Goal: Task Accomplishment & Management: Use online tool/utility

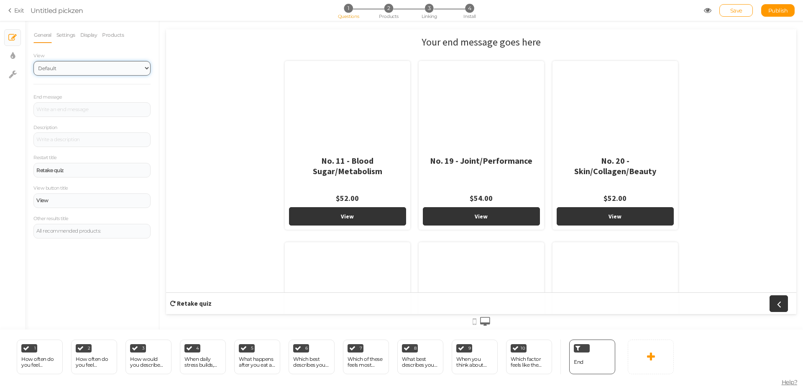
click at [76, 70] on select "Default Top" at bounding box center [91, 68] width 117 height 15
click at [76, 167] on div "Retake quiz" at bounding box center [91, 170] width 117 height 15
click at [181, 175] on div "Your end message goes here No. 11 - Blood Sugar/Metabolism $52.00 View No. 19 -…" at bounding box center [481, 171] width 630 height 285
click at [57, 108] on div at bounding box center [91, 109] width 117 height 15
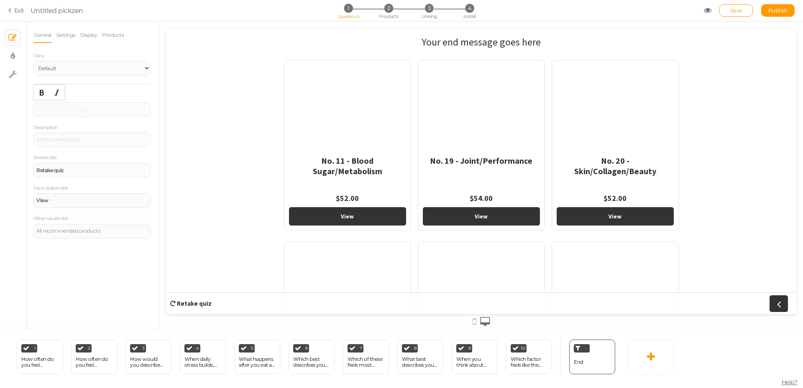
click at [199, 130] on div "Your end message goes here No. 11 - Blood Sugar/Metabolism $52.00 View No. 19 -…" at bounding box center [481, 171] width 630 height 285
click at [635, 359] on link at bounding box center [650, 357] width 46 height 35
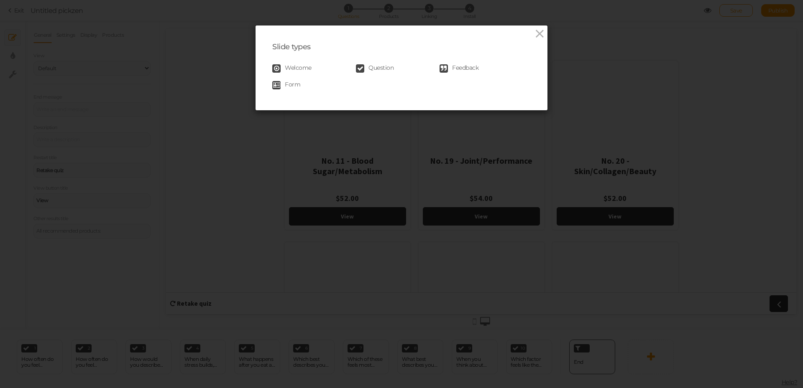
click at [467, 70] on span "Feedback" at bounding box center [465, 68] width 26 height 8
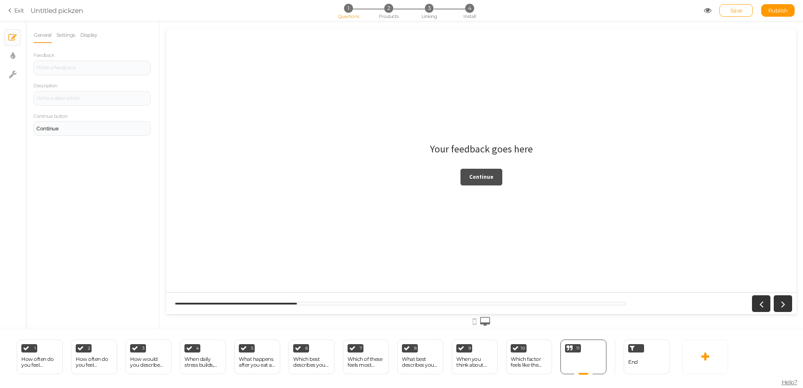
click at [484, 175] on strong "Continue" at bounding box center [481, 176] width 24 height 7
click at [600, 347] on icon at bounding box center [599, 346] width 5 height 6
click at [594, 362] on link "Delete" at bounding box center [586, 361] width 48 height 9
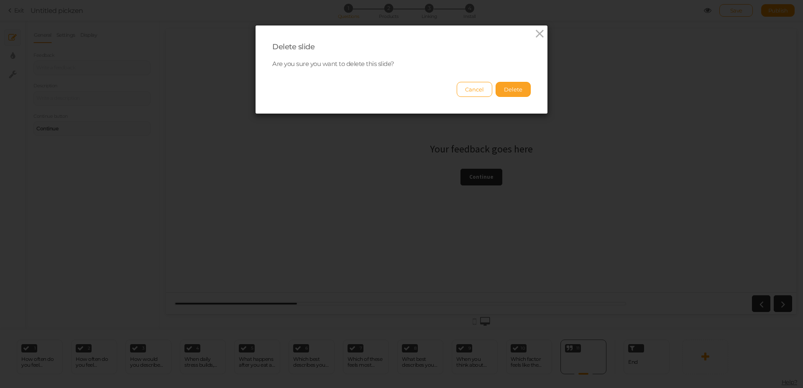
click at [516, 91] on button "Delete" at bounding box center [512, 89] width 35 height 15
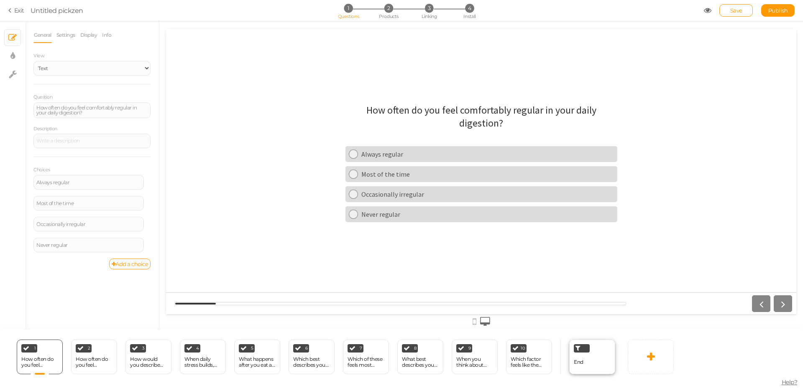
click at [588, 362] on div "End" at bounding box center [592, 357] width 46 height 35
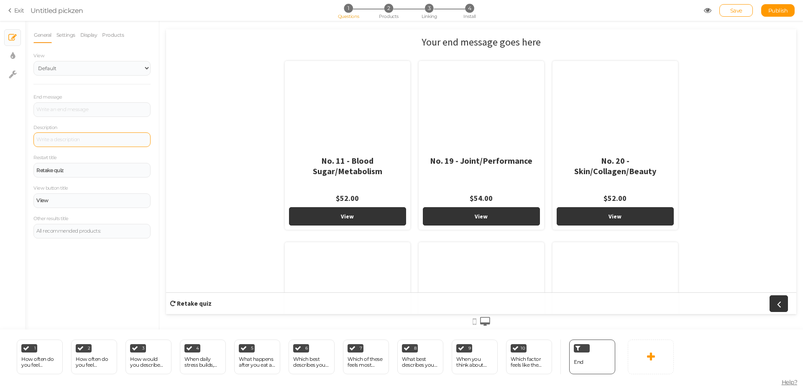
click at [87, 140] on div at bounding box center [91, 140] width 111 height 5
click at [91, 120] on div "End message Description Restart title Retake quiz View button title View Other …" at bounding box center [91, 166] width 117 height 146
click at [93, 112] on div at bounding box center [91, 109] width 117 height 15
click at [97, 92] on div "View Default Top End message Description Restart title Retake quiz View button …" at bounding box center [91, 145] width 117 height 188
click at [87, 65] on select "Default Top" at bounding box center [91, 68] width 117 height 15
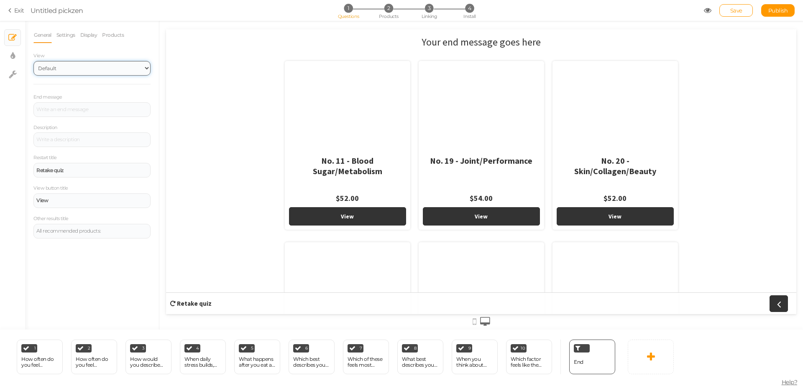
click at [87, 65] on select "Default Top" at bounding box center [91, 68] width 117 height 15
click at [76, 38] on link "Settings" at bounding box center [66, 35] width 20 height 16
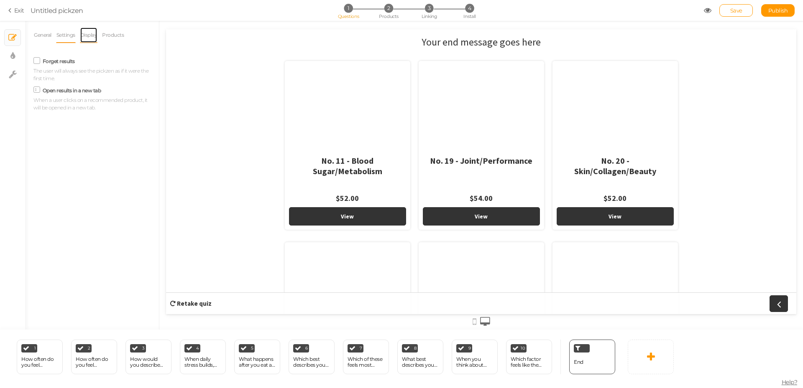
click at [83, 36] on link "Display" at bounding box center [89, 35] width 18 height 16
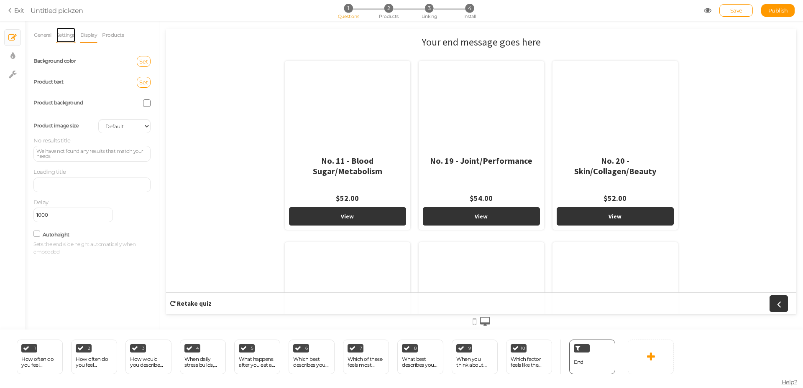
click at [74, 38] on link "Settings" at bounding box center [66, 35] width 20 height 16
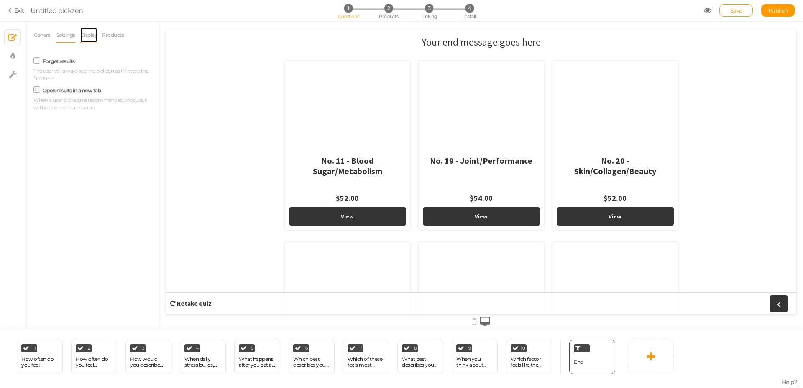
click at [93, 39] on link "Display" at bounding box center [89, 35] width 18 height 16
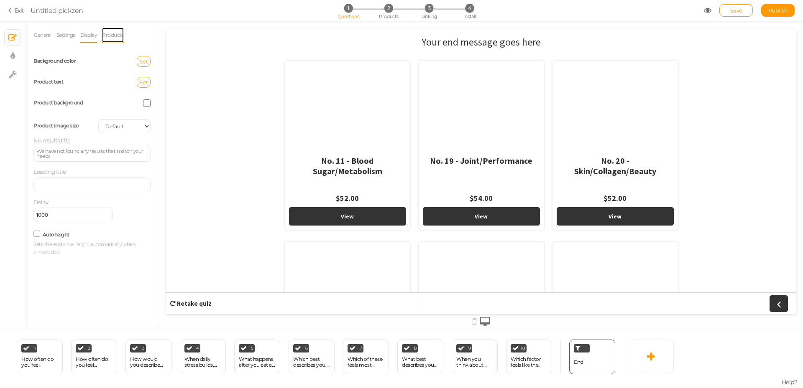
click at [110, 34] on link "Products" at bounding box center [113, 35] width 23 height 16
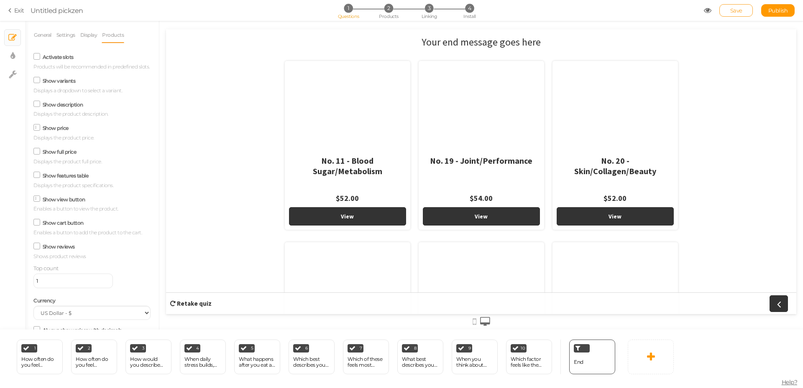
click at [745, 14] on link "Save" at bounding box center [735, 10] width 33 height 13
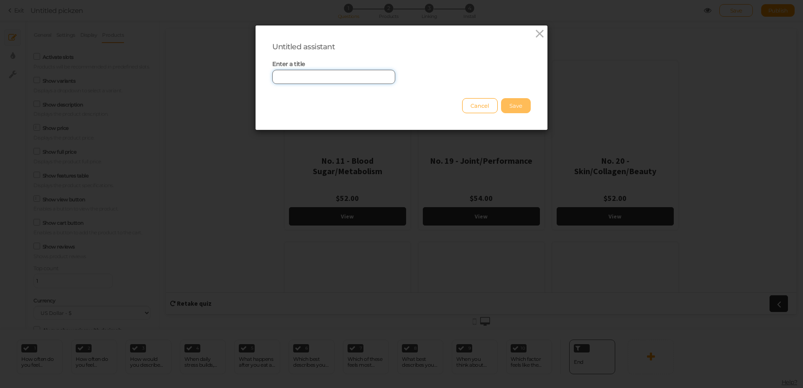
click at [300, 82] on input "text" at bounding box center [333, 77] width 123 height 14
type input "MyBiome"
drag, startPoint x: 512, startPoint y: 96, endPoint x: 515, endPoint y: 105, distance: 9.1
click at [512, 97] on div "Cancel Save" at bounding box center [401, 101] width 258 height 23
click at [516, 105] on button "Save" at bounding box center [516, 105] width 30 height 15
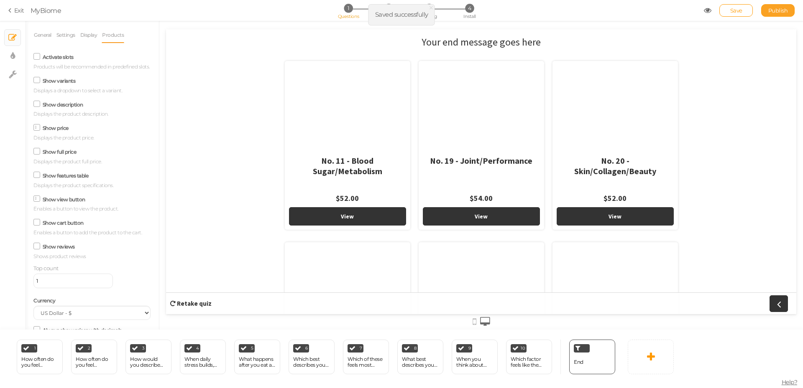
click at [776, 14] on link "Publish" at bounding box center [777, 10] width 33 height 13
click at [474, 8] on li "4 Install" at bounding box center [469, 8] width 39 height 9
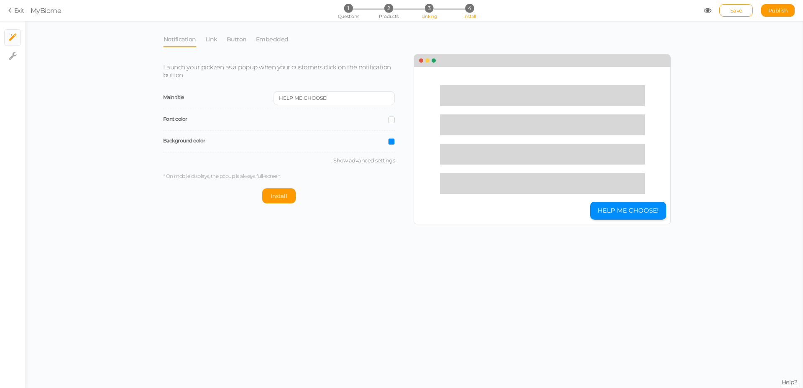
click at [428, 15] on span "Linking" at bounding box center [428, 16] width 15 height 6
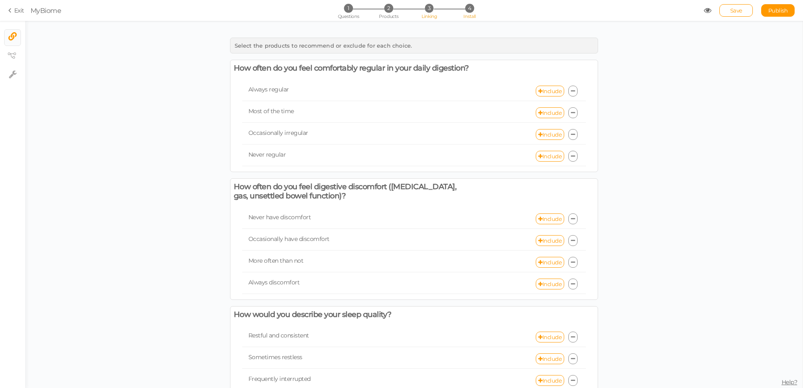
click at [469, 8] on span "4" at bounding box center [469, 8] width 9 height 9
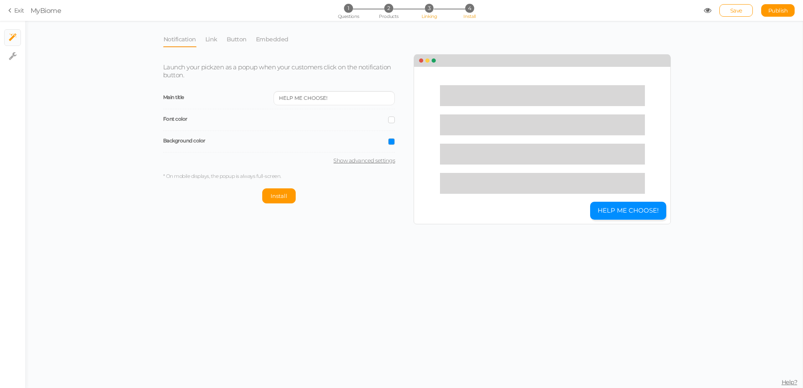
click at [426, 11] on span "3" at bounding box center [429, 8] width 9 height 9
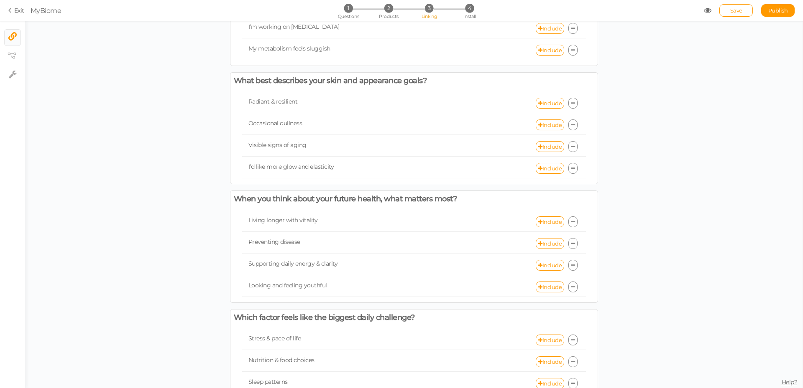
scroll to position [900, 0]
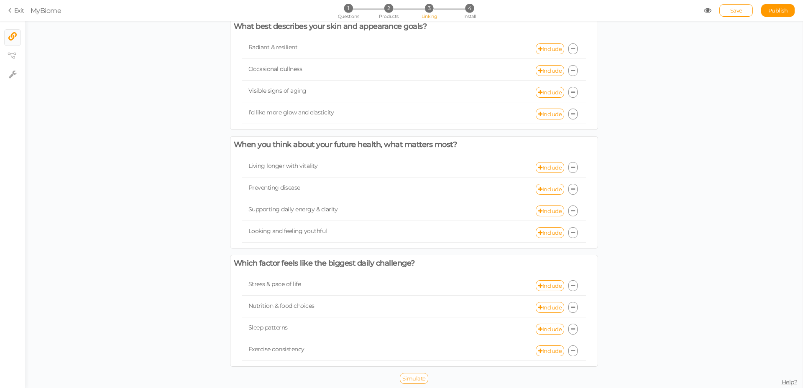
click at [414, 374] on link "Simulate" at bounding box center [414, 378] width 28 height 11
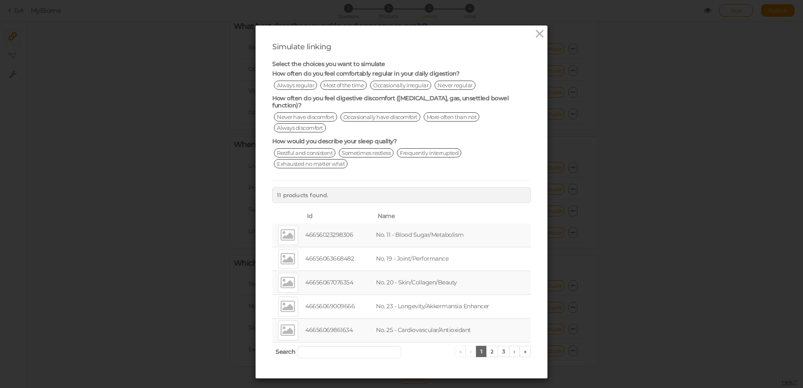
scroll to position [16, 0]
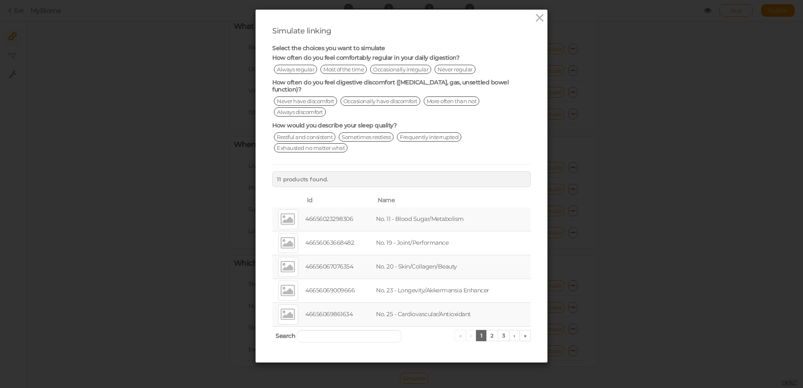
click at [695, 253] on div "Simulate linking Select the choices you want to simulate How often do you feel …" at bounding box center [401, 194] width 803 height 388
click at [534, 17] on icon at bounding box center [539, 18] width 12 height 13
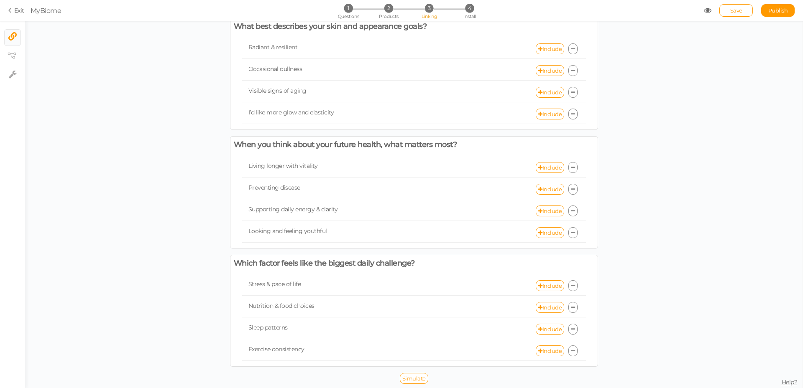
click at [467, 10] on span "4" at bounding box center [469, 8] width 9 height 9
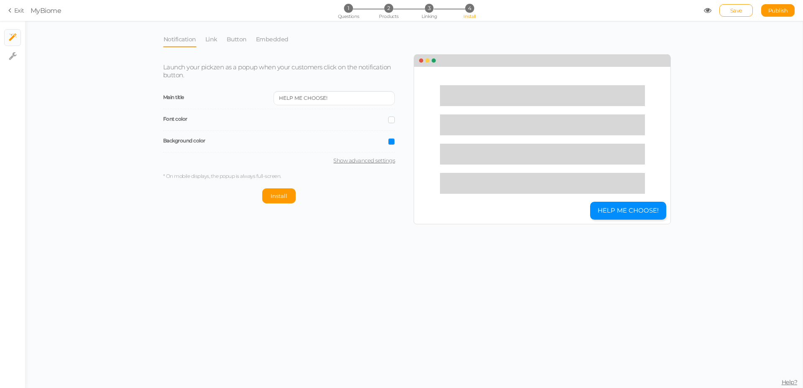
click at [217, 38] on li "Link" at bounding box center [215, 39] width 21 height 16
click at [178, 41] on link "Notification" at bounding box center [179, 39] width 33 height 16
click at [342, 98] on input "HELP ME CHOOSE!" at bounding box center [333, 98] width 121 height 14
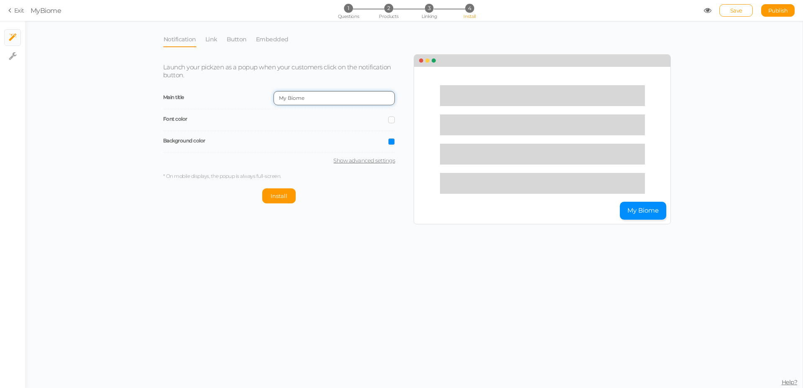
paste input "™"
type input "My Biome™ Quiz"
click at [387, 121] on div "Font color" at bounding box center [279, 121] width 232 height 22
click at [390, 143] on span at bounding box center [391, 141] width 7 height 7
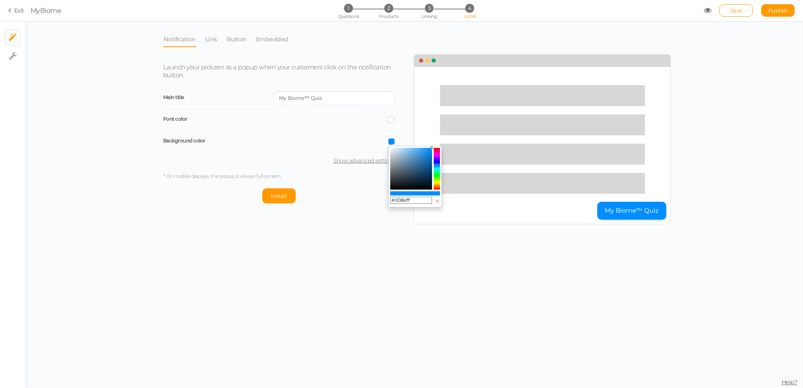
click at [542, 270] on div "Notification Link Button Embedded Launch your pickzen as a popup when your cust…" at bounding box center [413, 204] width 777 height 367
click at [216, 40] on link "Link" at bounding box center [211, 39] width 13 height 16
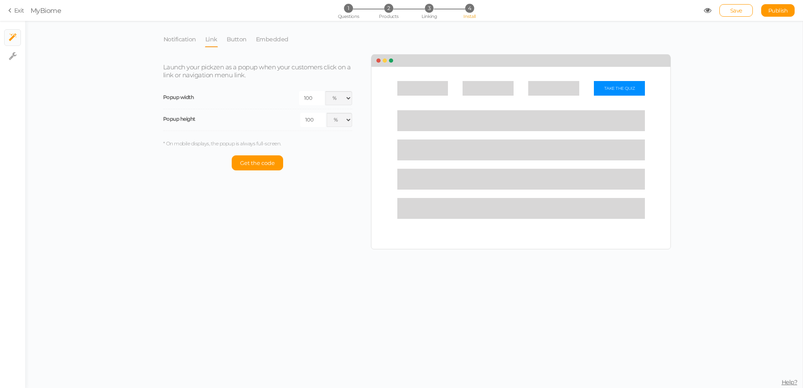
click at [225, 40] on li "Link" at bounding box center [215, 39] width 21 height 16
click at [230, 40] on link "Button" at bounding box center [236, 39] width 21 height 16
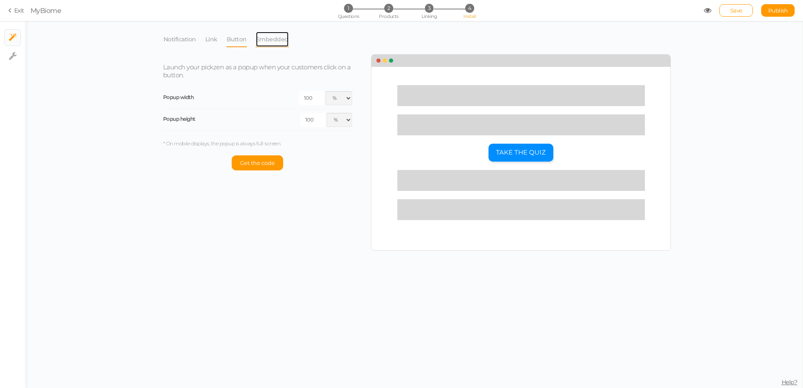
click at [270, 41] on link "Embedded" at bounding box center [271, 39] width 33 height 16
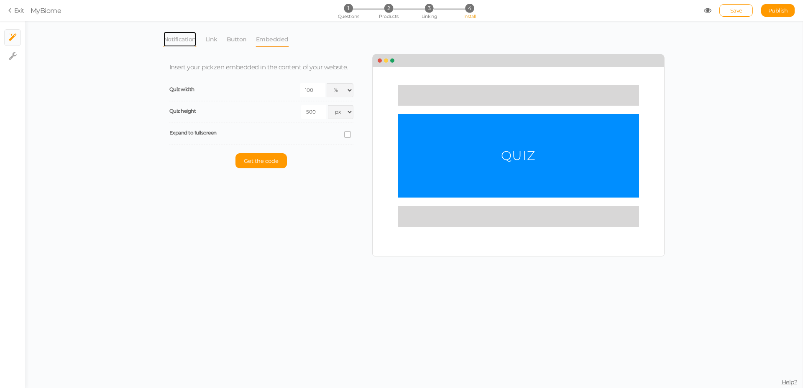
click at [170, 37] on link "Notification" at bounding box center [179, 39] width 33 height 16
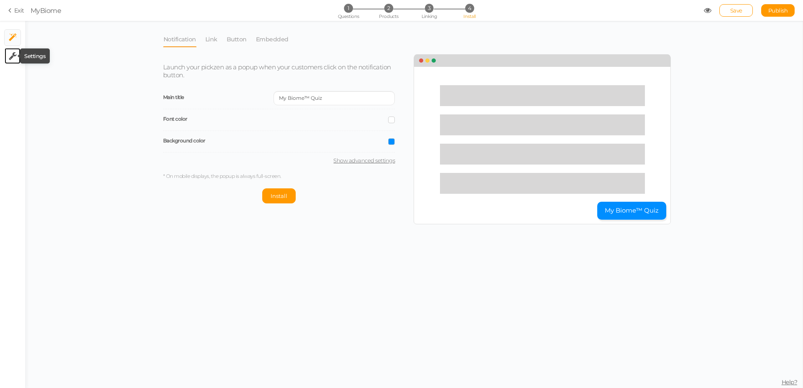
click at [13, 56] on icon at bounding box center [13, 56] width 8 height 8
select select "en"
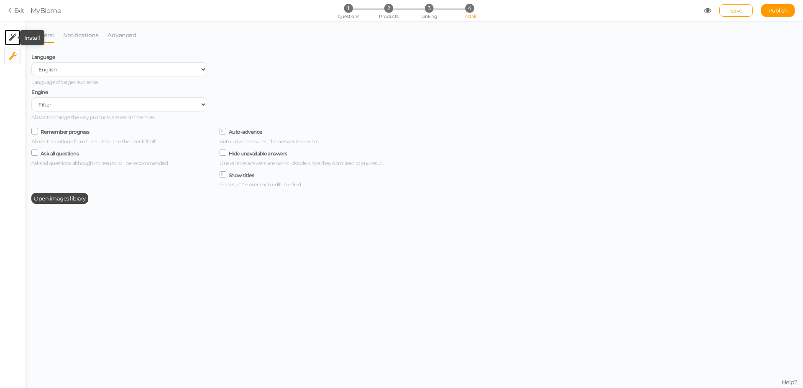
click at [10, 36] on icon at bounding box center [13, 37] width 8 height 8
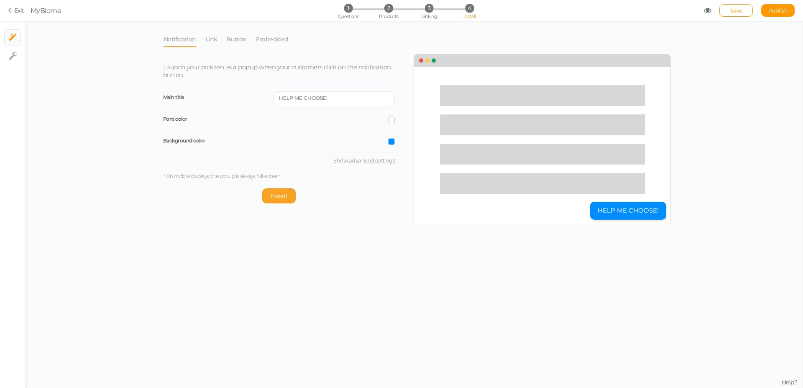
click at [288, 191] on button "Install" at bounding box center [278, 196] width 33 height 15
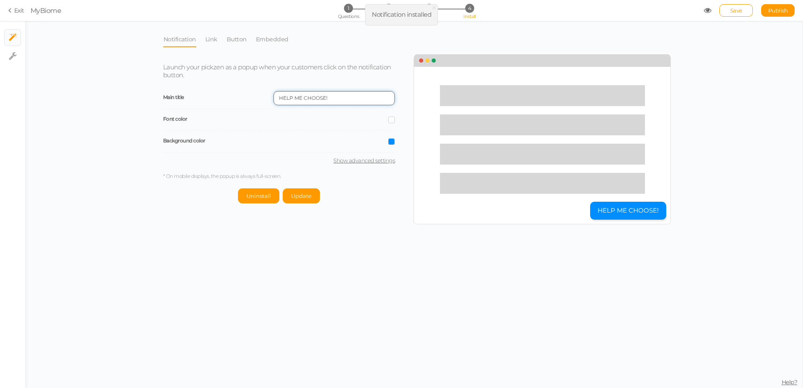
click at [341, 95] on input "HELP ME CHOOSE!" at bounding box center [333, 98] width 121 height 14
paste input "™"
type input "MyBiome™ Quiz"
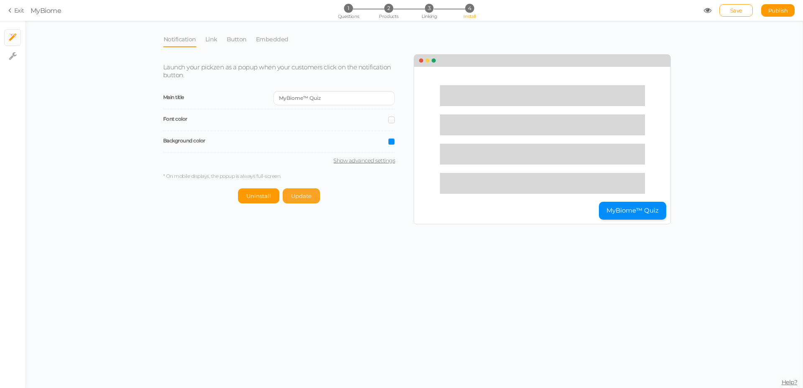
click at [297, 201] on button "Update" at bounding box center [301, 196] width 37 height 15
click at [740, 8] on span "Save" at bounding box center [736, 10] width 12 height 7
click at [15, 12] on link "Exit" at bounding box center [16, 10] width 16 height 8
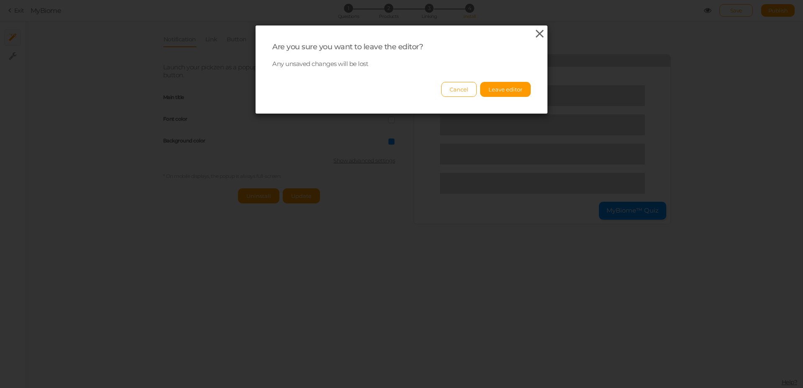
click at [537, 31] on icon at bounding box center [539, 34] width 12 height 13
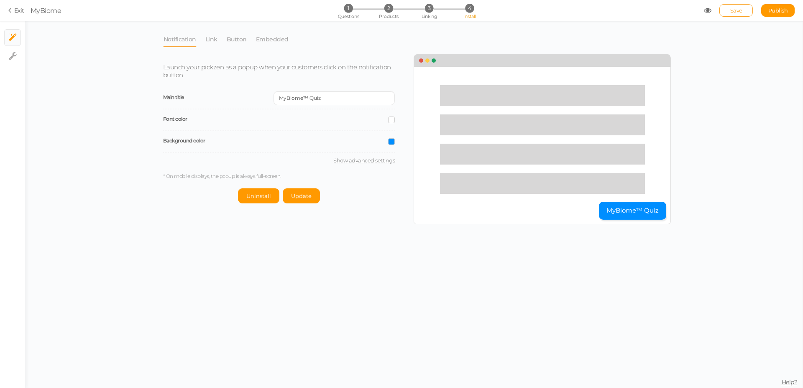
click at [733, 8] on span "Save" at bounding box center [736, 10] width 12 height 7
click at [17, 11] on link "Exit" at bounding box center [16, 10] width 16 height 8
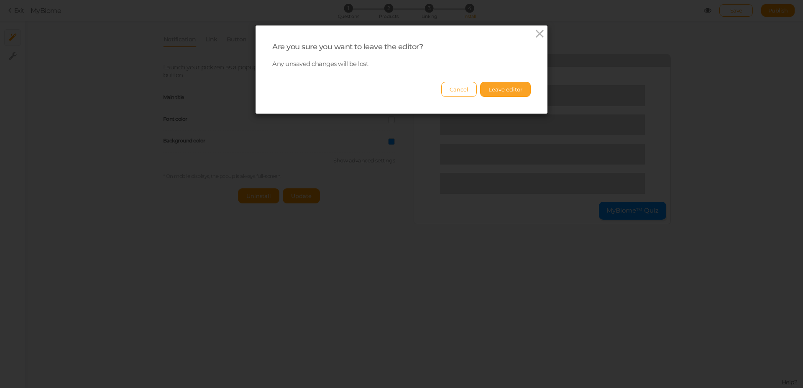
click at [517, 92] on button "Leave editor" at bounding box center [505, 89] width 51 height 15
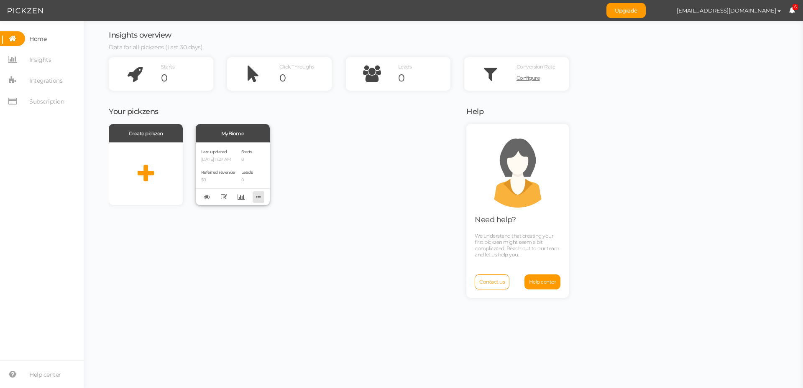
click at [263, 195] on icon at bounding box center [258, 197] width 12 height 13
click at [306, 227] on div "Create pickzen MyBiome Last updated [DATE] 11:27 AM Referred revenue $0 Starts …" at bounding box center [282, 255] width 347 height 262
click at [226, 197] on icon at bounding box center [224, 197] width 6 height 6
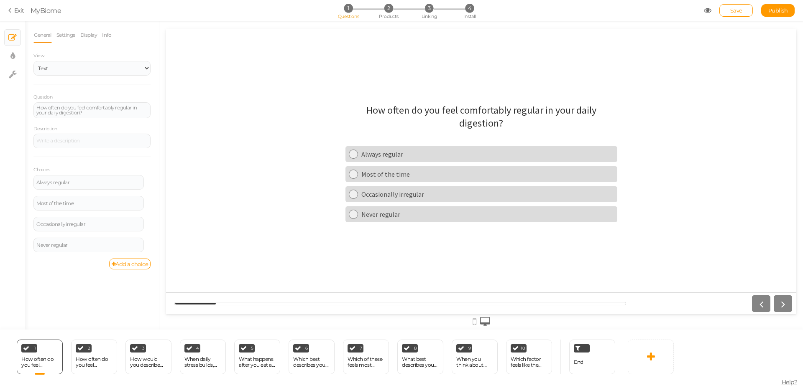
click at [17, 12] on link "Exit" at bounding box center [16, 10] width 16 height 8
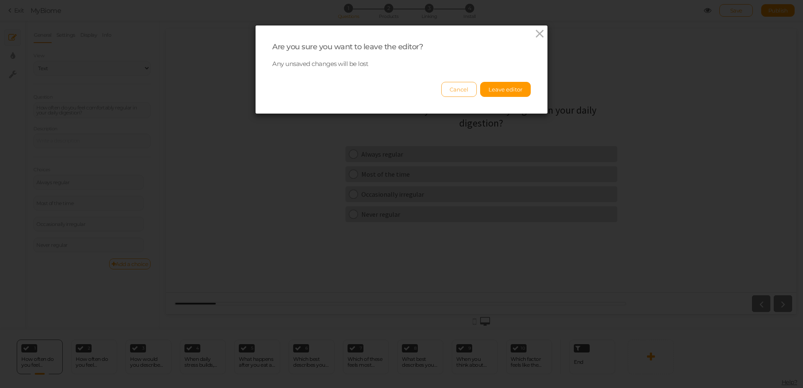
click at [454, 92] on button "Cancel" at bounding box center [459, 89] width 36 height 15
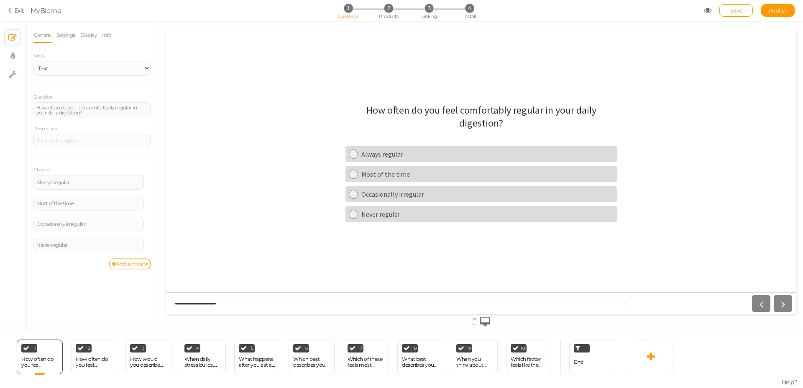
click at [469, 12] on div "Are you sure you want to leave the editor? Any unsaved changes will be lost Can…" at bounding box center [401, 194] width 803 height 388
click at [469, 12] on span "4" at bounding box center [469, 8] width 9 height 9
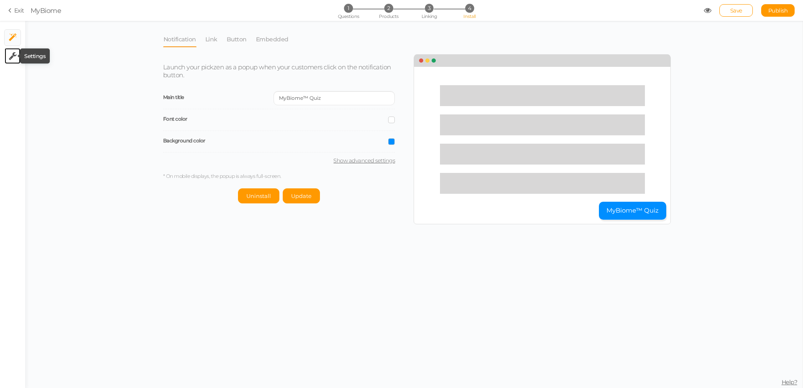
click at [15, 59] on icon at bounding box center [13, 56] width 8 height 8
select select "en"
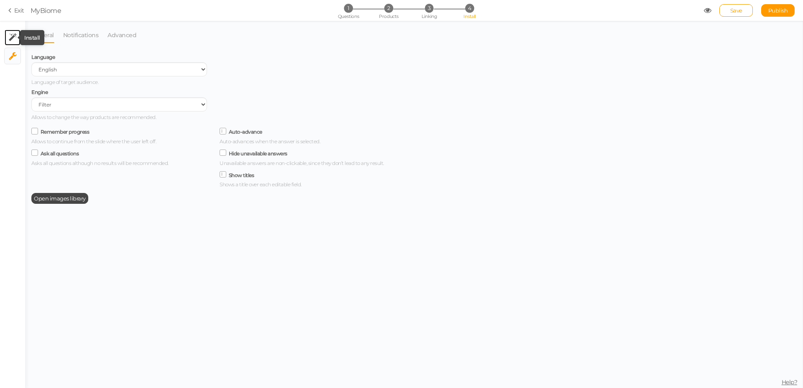
click at [11, 33] on icon at bounding box center [13, 37] width 8 height 8
select select "pct"
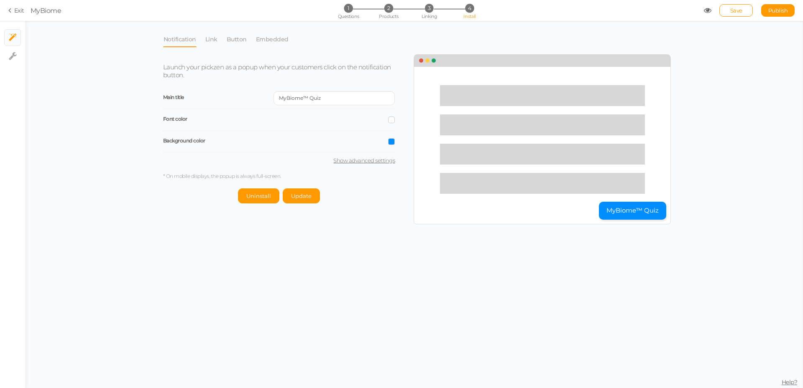
click at [219, 43] on li "Link" at bounding box center [215, 39] width 21 height 16
click at [212, 41] on link "Link" at bounding box center [211, 39] width 13 height 16
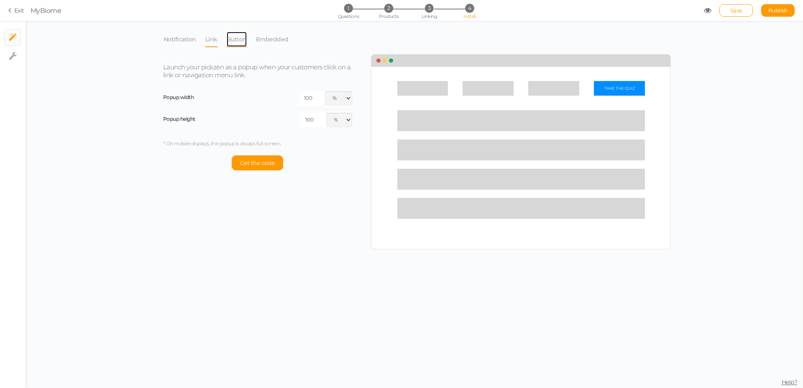
click at [245, 42] on link "Button" at bounding box center [236, 39] width 21 height 16
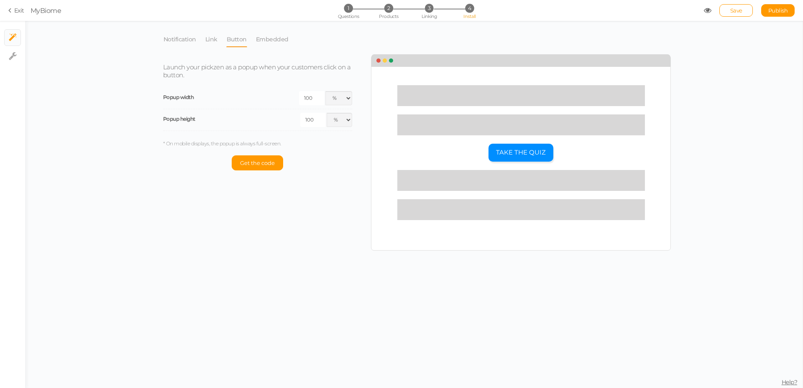
click at [220, 40] on li "Link" at bounding box center [215, 39] width 21 height 16
click at [203, 39] on li "Notification" at bounding box center [184, 39] width 42 height 16
click at [208, 40] on link "Link" at bounding box center [211, 39] width 13 height 16
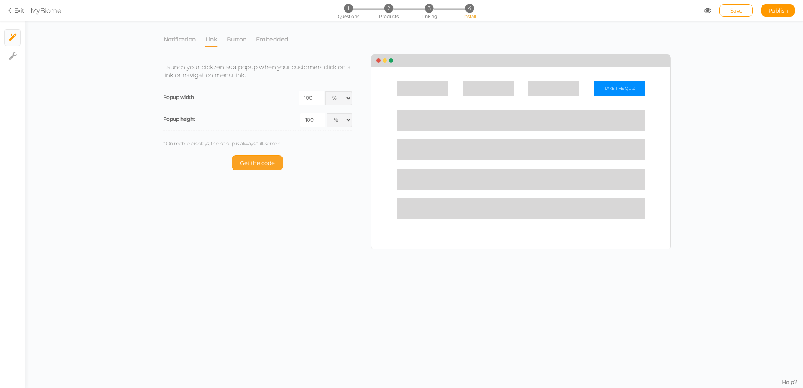
click at [268, 165] on span "Get the code" at bounding box center [257, 163] width 35 height 7
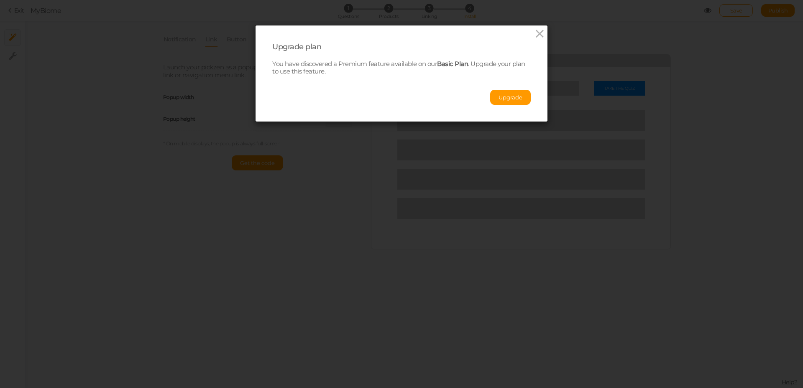
drag, startPoint x: 498, startPoint y: 95, endPoint x: 468, endPoint y: 27, distance: 74.7
click at [498, 95] on button "Upgrade" at bounding box center [510, 97] width 41 height 15
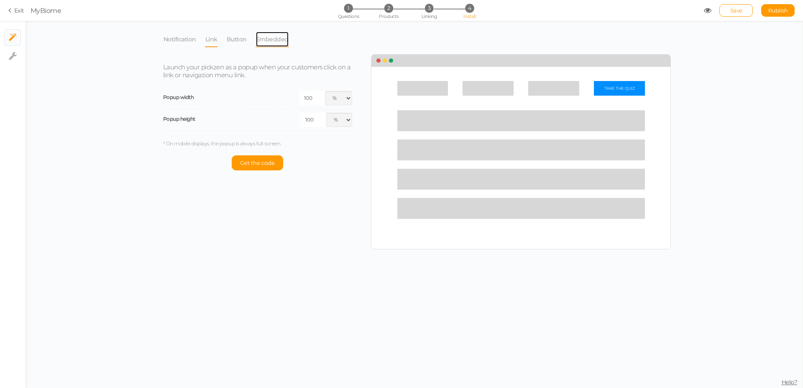
click at [273, 41] on link "Embedded" at bounding box center [271, 39] width 33 height 16
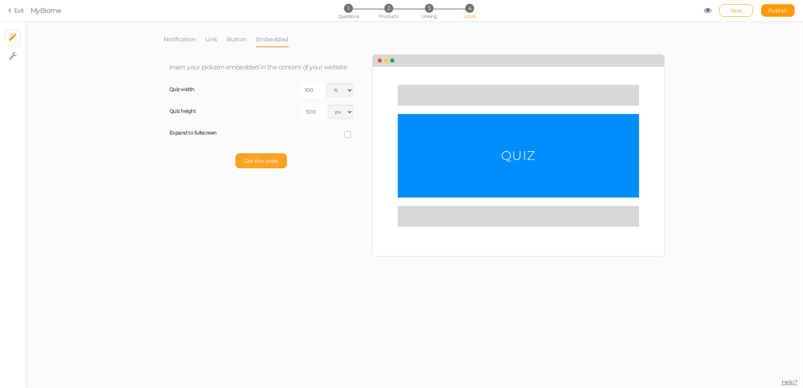
click at [266, 164] on span "Get the code" at bounding box center [261, 161] width 35 height 7
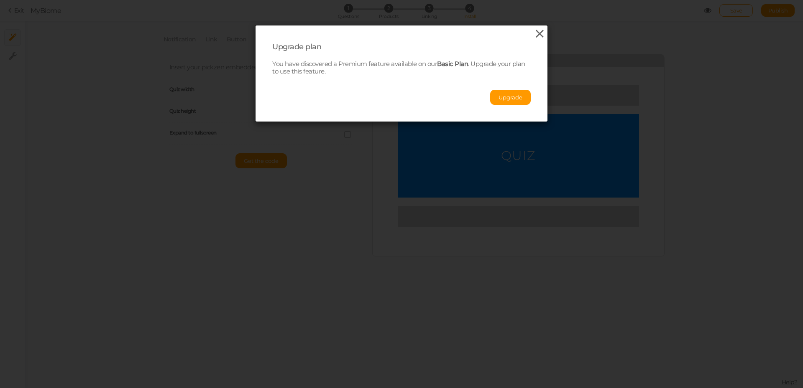
click at [534, 34] on icon at bounding box center [539, 34] width 12 height 13
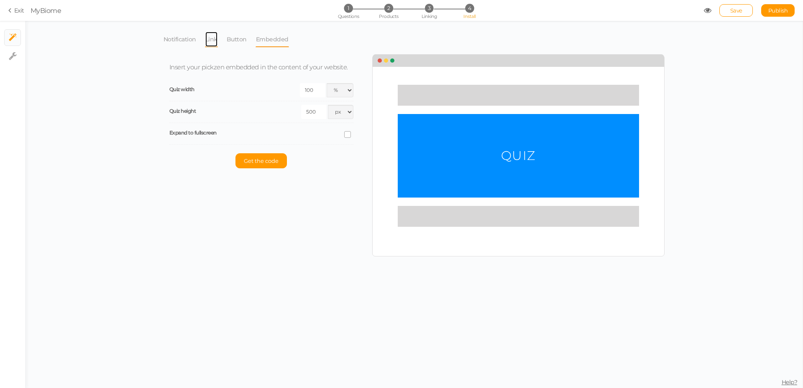
click at [213, 41] on link "Link" at bounding box center [211, 39] width 13 height 16
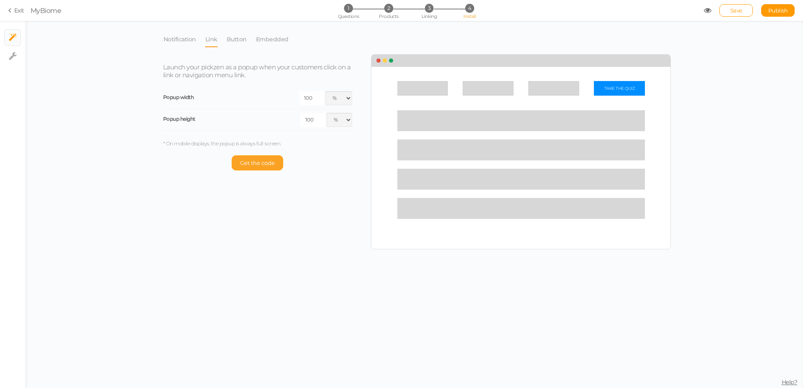
click at [254, 167] on button "Get the code" at bounding box center [257, 163] width 51 height 15
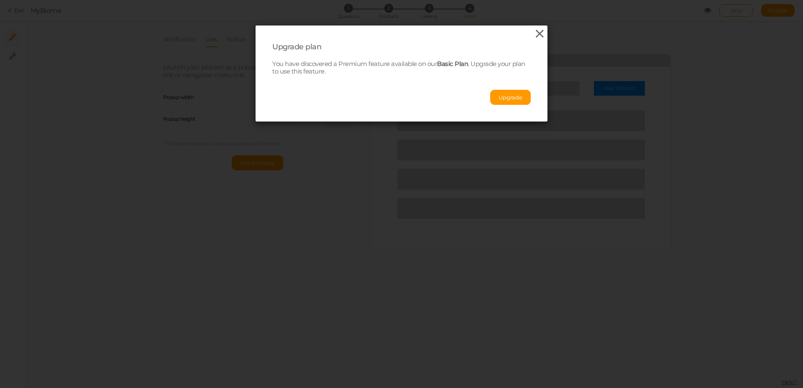
click at [537, 38] on icon at bounding box center [539, 34] width 12 height 13
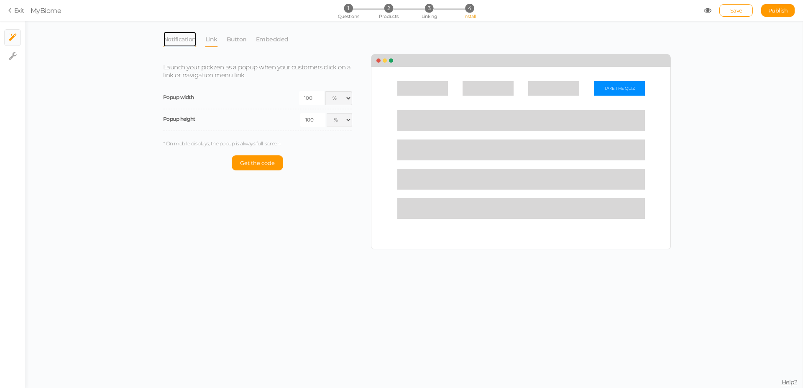
click at [187, 35] on link "Notification" at bounding box center [179, 39] width 33 height 16
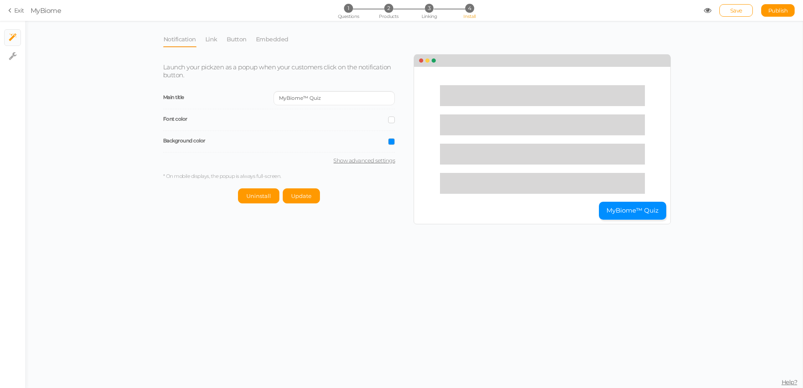
click at [707, 7] on icon at bounding box center [708, 11] width 8 height 8
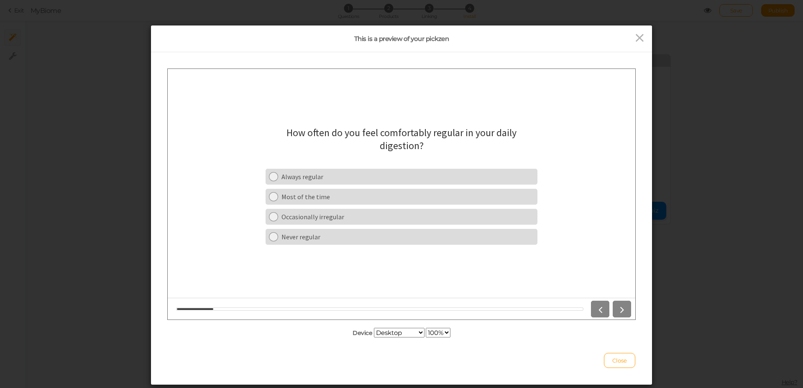
click at [370, 186] on div "Always regular Most of the time Occasionally irregular Never regular" at bounding box center [401, 206] width 272 height 80
click at [326, 182] on link "Always regular" at bounding box center [401, 176] width 272 height 16
click at [636, 42] on icon at bounding box center [639, 38] width 12 height 13
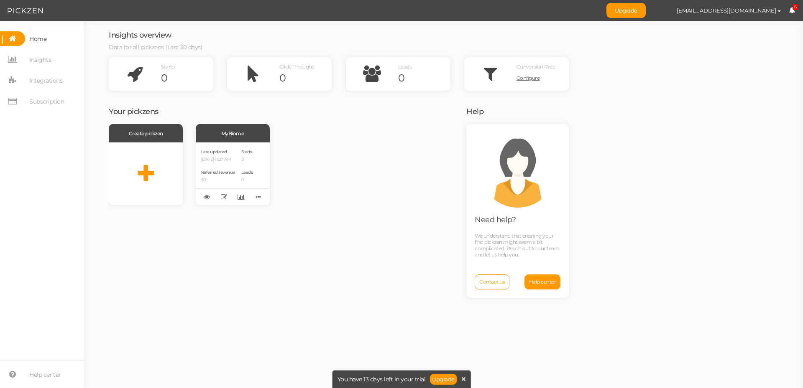
drag, startPoint x: 232, startPoint y: 140, endPoint x: 372, endPoint y: 118, distance: 141.7
click at [372, 118] on div "Your pickzens Create pickzen MyBiome Last updated [DATE] 11:27 AM Referred reve…" at bounding box center [282, 243] width 347 height 285
click at [256, 199] on icon at bounding box center [258, 197] width 12 height 13
click at [305, 206] on div "Create pickzen MyBiome Last updated [DATE] 11:27 AM Referred revenue $0 Starts …" at bounding box center [282, 255] width 347 height 262
click at [209, 196] on icon at bounding box center [207, 197] width 6 height 6
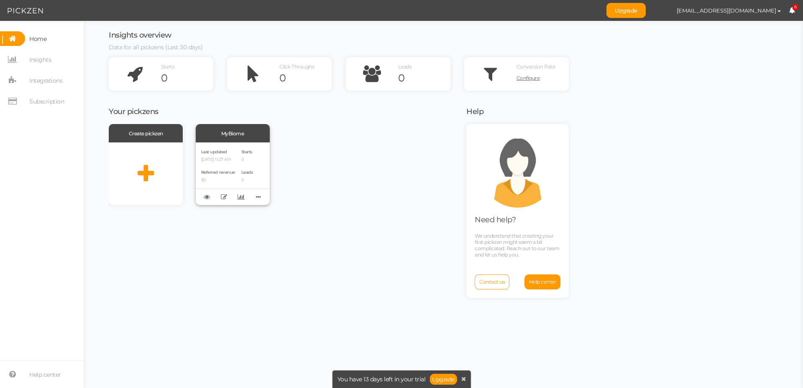
click at [227, 138] on div "MyBiome" at bounding box center [233, 133] width 74 height 18
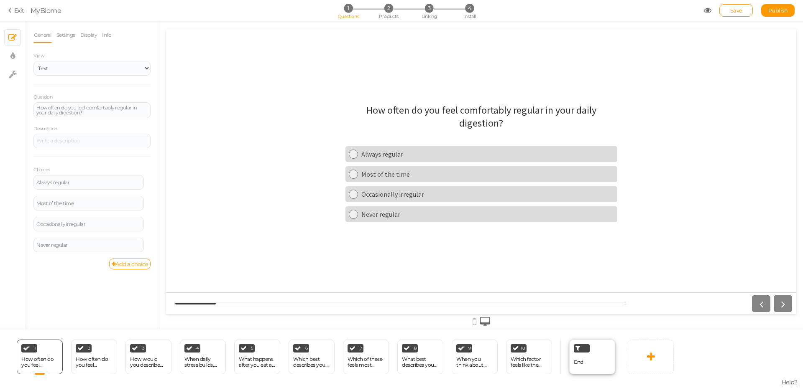
click at [585, 364] on div "End" at bounding box center [592, 357] width 46 height 35
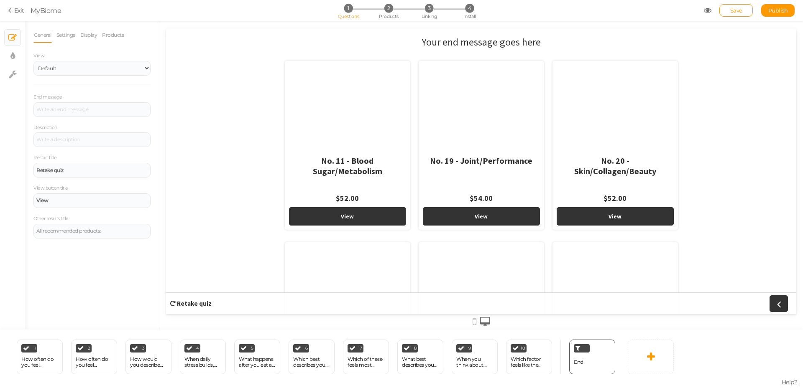
drag, startPoint x: 344, startPoint y: 84, endPoint x: 288, endPoint y: 85, distance: 56.0
click at [289, 85] on div at bounding box center [347, 107] width 117 height 84
click at [272, 52] on header "Your end message goes here" at bounding box center [481, 46] width 460 height 21
click at [94, 69] on select "Default Top" at bounding box center [91, 68] width 117 height 15
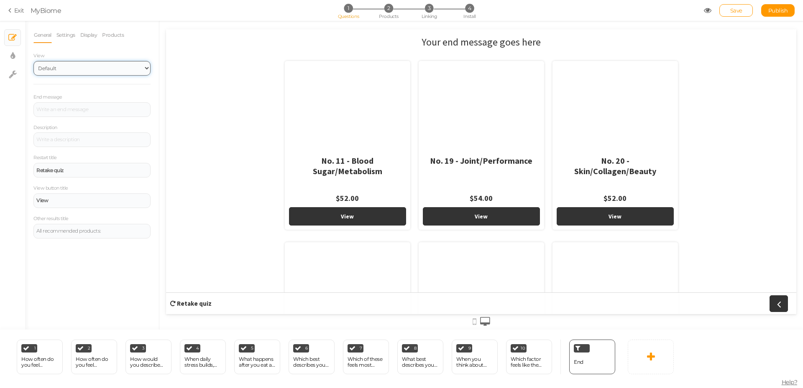
click at [94, 69] on select "Default Top" at bounding box center [91, 68] width 117 height 15
click at [88, 74] on select "Default Top" at bounding box center [91, 68] width 117 height 15
click at [56, 40] on link "Settings" at bounding box center [66, 35] width 20 height 16
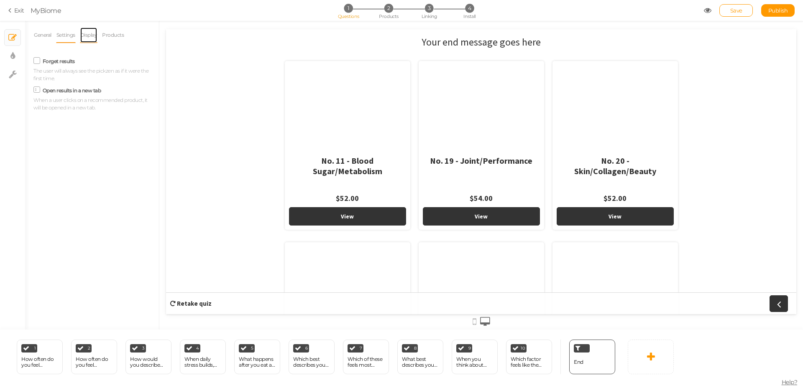
click at [98, 38] on link "Display" at bounding box center [89, 35] width 18 height 16
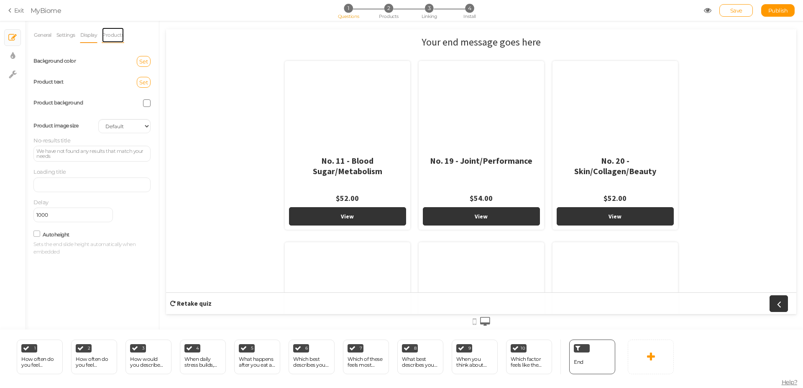
click at [111, 34] on link "Products" at bounding box center [113, 35] width 23 height 16
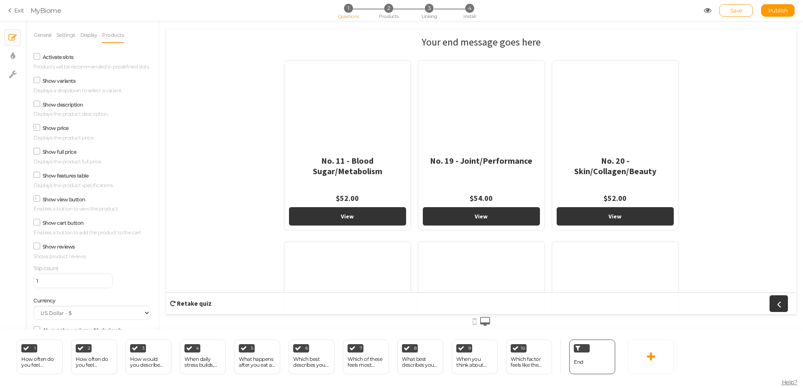
scroll to position [100, 0]
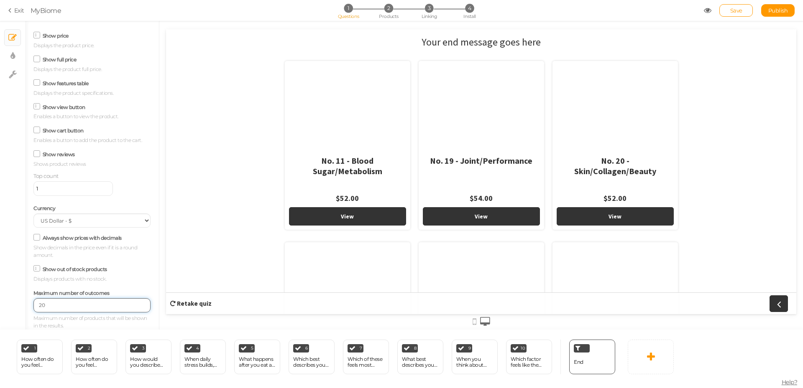
click at [107, 303] on input "20" at bounding box center [91, 305] width 117 height 14
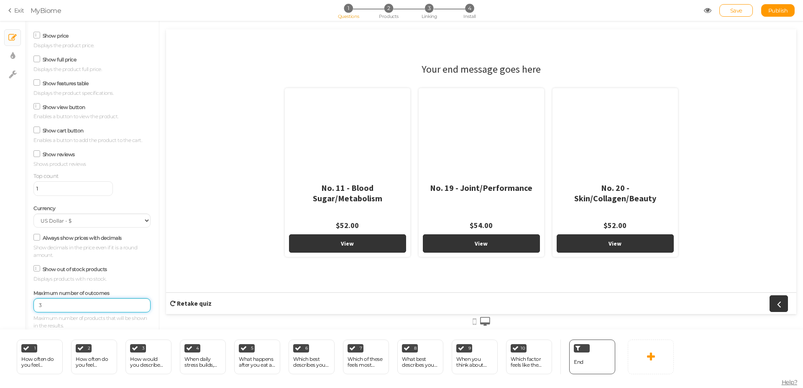
type input "3"
click at [247, 224] on div "Your end message goes here No. 11 - Blood Sugar/Metabolism $52.00 View No. 19 -…" at bounding box center [481, 171] width 630 height 231
click at [233, 158] on div "Your end message goes here No. 11 - Blood Sugar/Metabolism $52.00 View No. 19 -…" at bounding box center [481, 171] width 630 height 231
click at [746, 8] on link "Save" at bounding box center [735, 10] width 33 height 13
click at [10, 56] on icon at bounding box center [12, 56] width 5 height 8
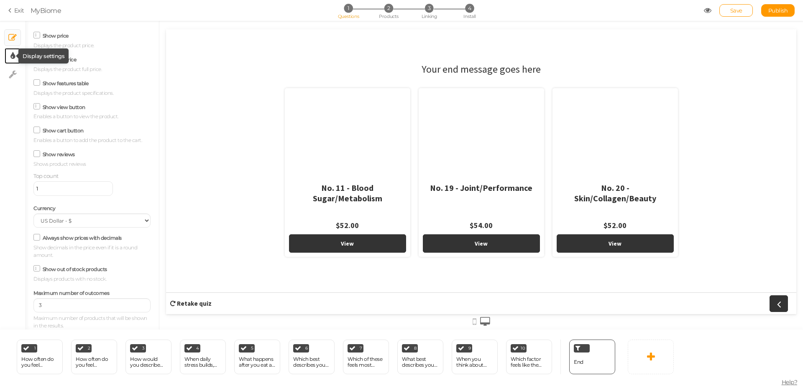
select select "2"
select select "sourcesanspro"
select select "fade"
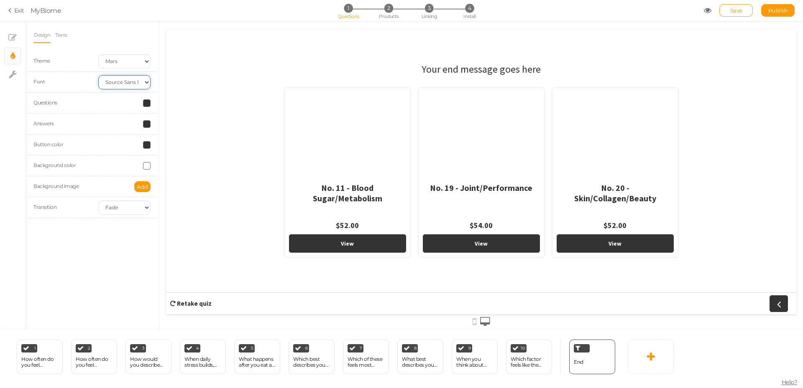
click at [124, 78] on select "Custom Default Lato Lora Montserrat Open Sans Oswald PT Sans Raleway Roboto Sou…" at bounding box center [124, 82] width 52 height 14
click at [20, 9] on link "Exit" at bounding box center [16, 10] width 16 height 8
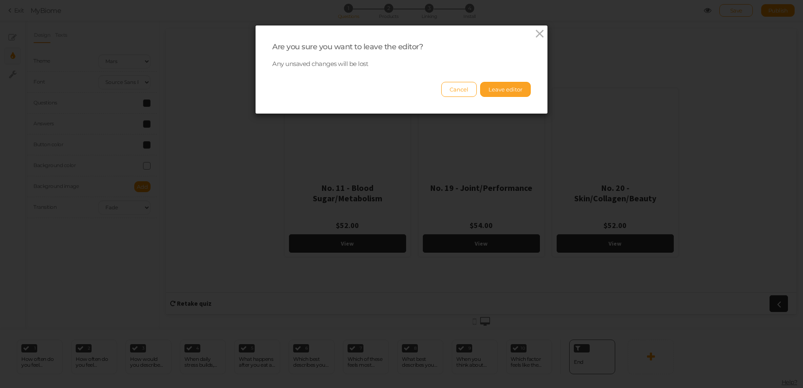
click at [512, 87] on button "Leave editor" at bounding box center [505, 89] width 51 height 15
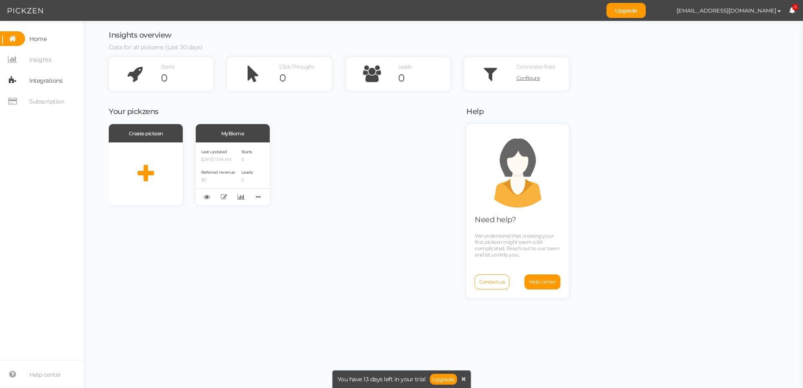
click at [55, 82] on span "Integrations" at bounding box center [45, 80] width 33 height 13
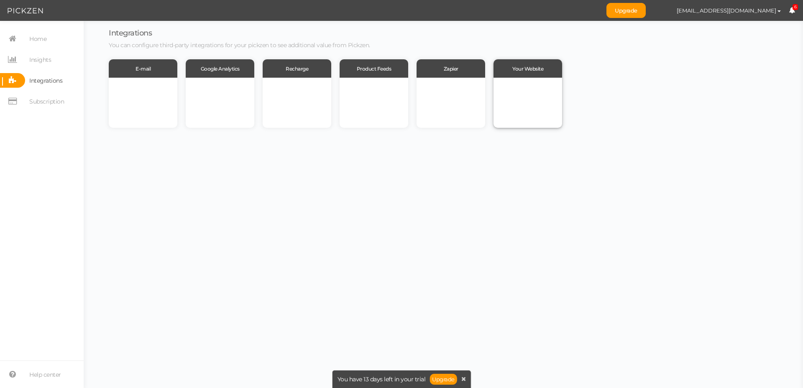
click at [509, 94] on div at bounding box center [527, 103] width 69 height 50
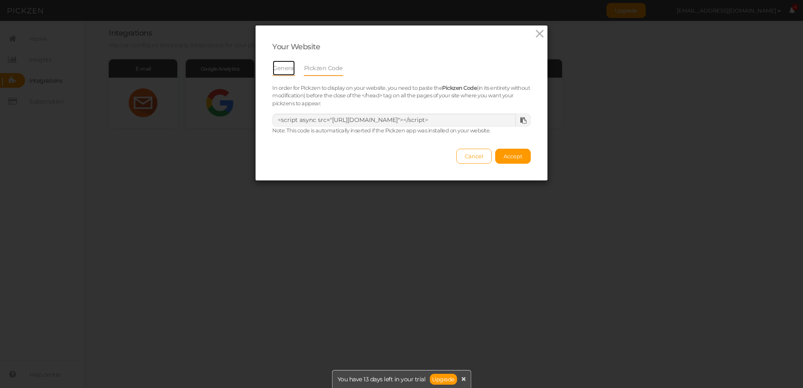
click at [287, 62] on link "General" at bounding box center [283, 68] width 23 height 16
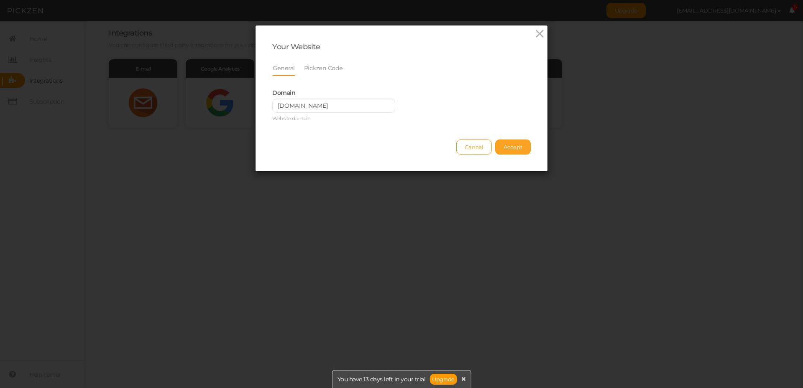
click at [500, 150] on button "Accept" at bounding box center [513, 147] width 36 height 15
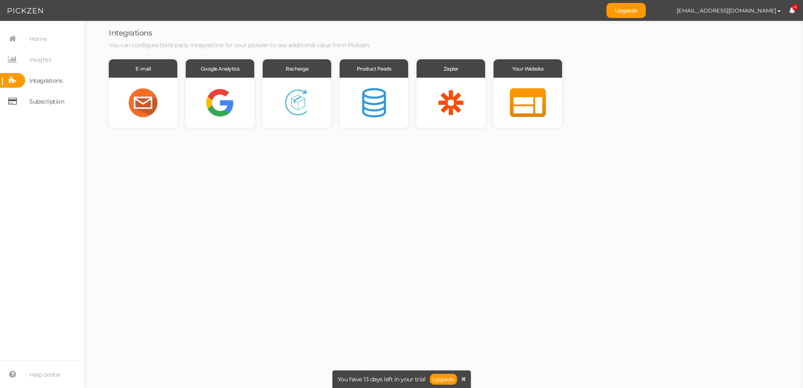
click at [43, 95] on span "Subscription" at bounding box center [46, 101] width 35 height 13
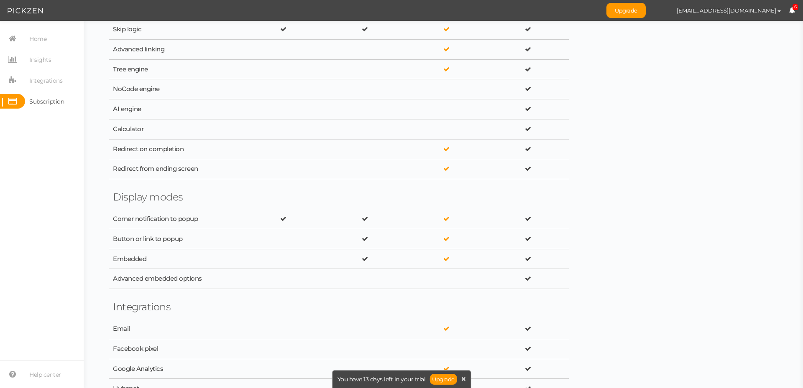
scroll to position [627, 0]
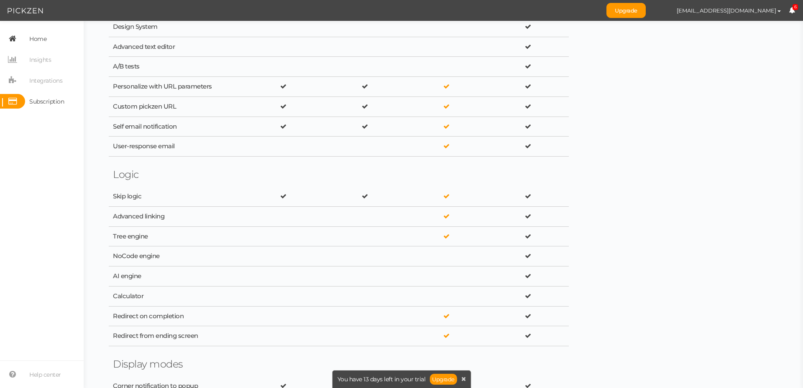
click at [49, 44] on link "Home" at bounding box center [42, 38] width 84 height 15
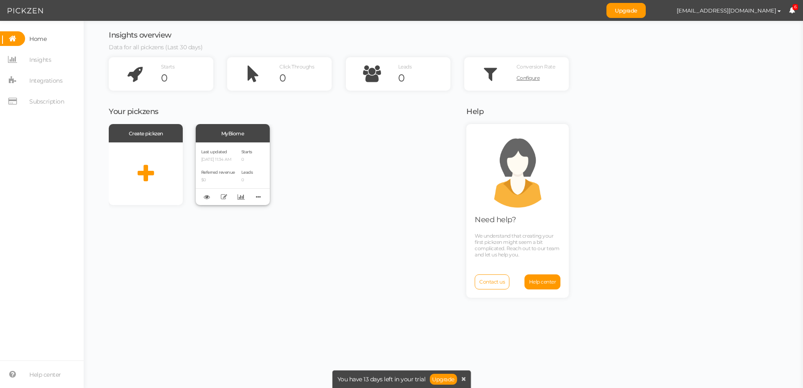
click at [229, 138] on div "MyBiome" at bounding box center [233, 133] width 74 height 18
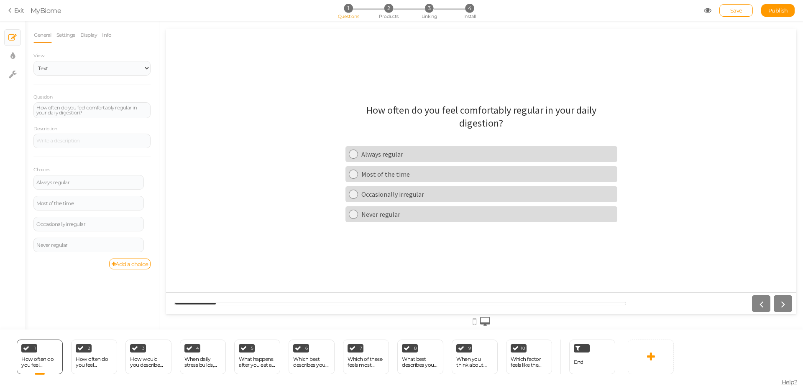
click at [710, 9] on icon at bounding box center [708, 11] width 8 height 8
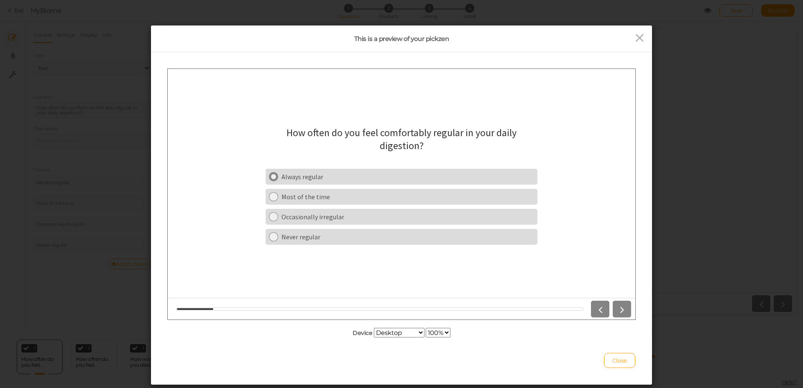
click at [404, 171] on link "Always regular" at bounding box center [401, 176] width 272 height 16
click at [407, 175] on div "Never have discomfort" at bounding box center [407, 176] width 252 height 8
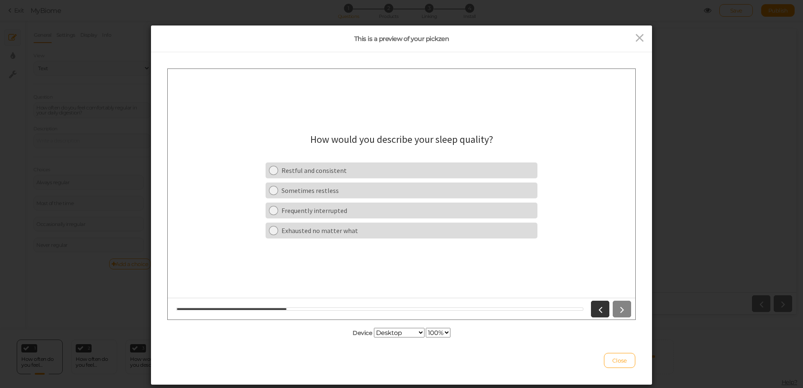
click at [407, 175] on div "Never have discomfort" at bounding box center [407, 176] width 252 height 8
click at [407, 175] on link "Restful and consistent" at bounding box center [401, 170] width 272 height 16
click at [400, 190] on div "I notice my digestion shifts" at bounding box center [407, 190] width 252 height 8
click at [342, 213] on div "Big energy dip / need caffeine" at bounding box center [407, 210] width 252 height 8
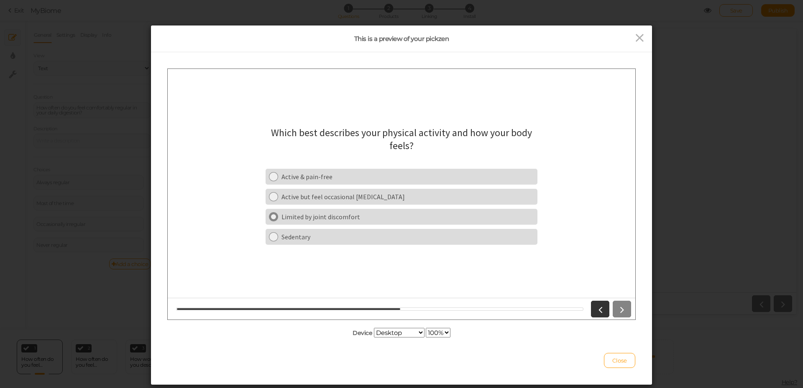
click at [315, 210] on link "Limited by joint discomfort" at bounding box center [401, 217] width 272 height 16
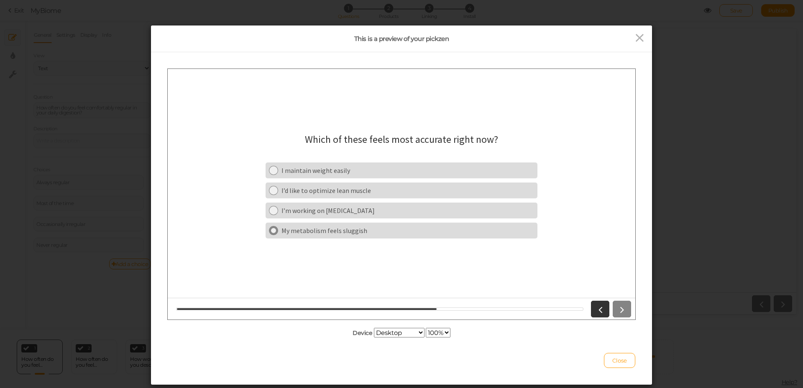
click at [306, 225] on link "My metabolism feels sluggish" at bounding box center [401, 230] width 272 height 16
click at [310, 207] on div "Visible signs of aging" at bounding box center [407, 210] width 252 height 8
click at [313, 228] on div "Looking and feeling youthful" at bounding box center [407, 230] width 252 height 8
click at [310, 194] on div "Nutrition & food choices" at bounding box center [407, 190] width 252 height 8
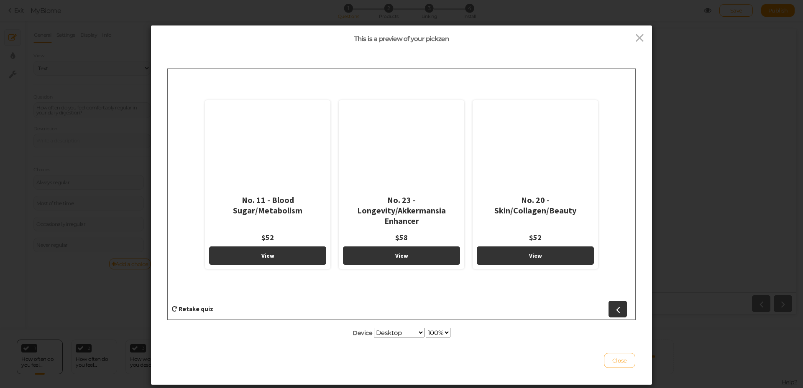
click at [621, 361] on span "Close" at bounding box center [619, 360] width 15 height 7
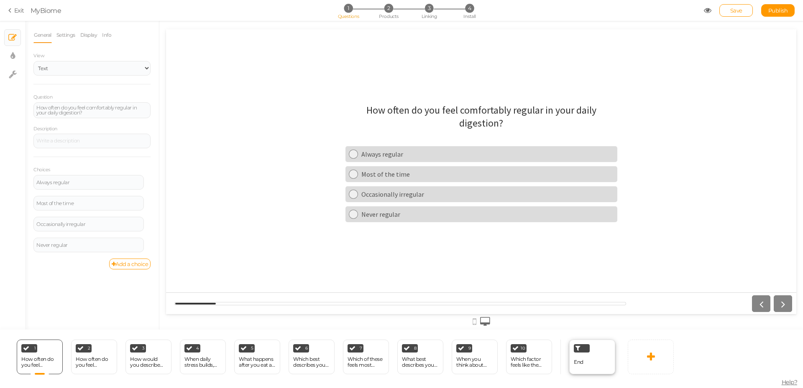
click at [583, 363] on span "End" at bounding box center [579, 362] width 10 height 6
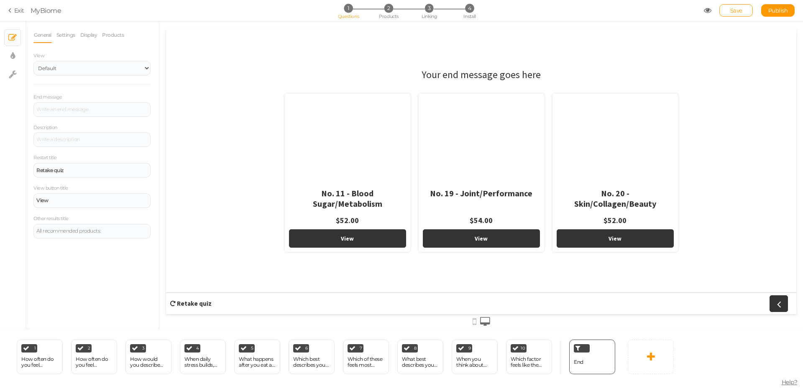
click at [349, 6] on span "1" at bounding box center [348, 8] width 9 height 9
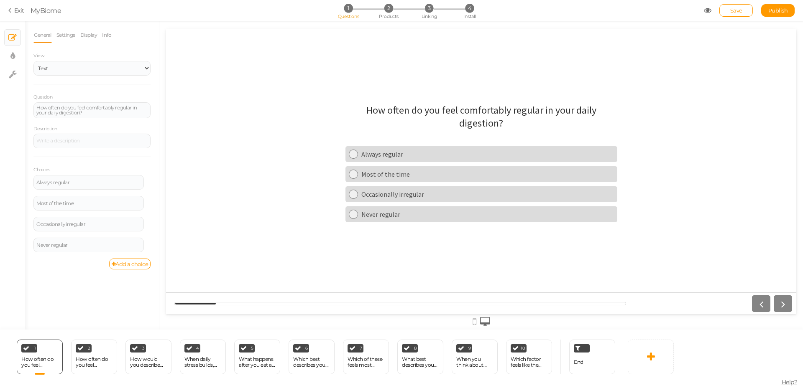
click at [709, 15] on div "Save Publish View published." at bounding box center [749, 10] width 91 height 13
click at [708, 14] on div "Save Publish View published." at bounding box center [749, 10] width 91 height 13
click at [705, 10] on icon at bounding box center [708, 11] width 8 height 8
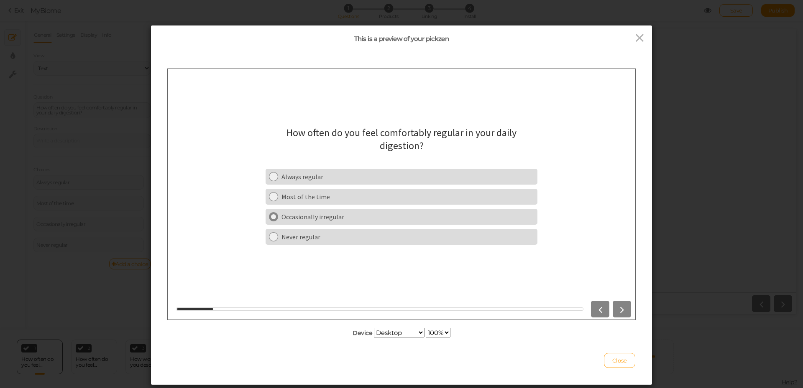
click at [375, 220] on div "Occasionally irregular" at bounding box center [407, 216] width 252 height 8
click at [342, 237] on div "Always discomfort" at bounding box center [407, 236] width 252 height 8
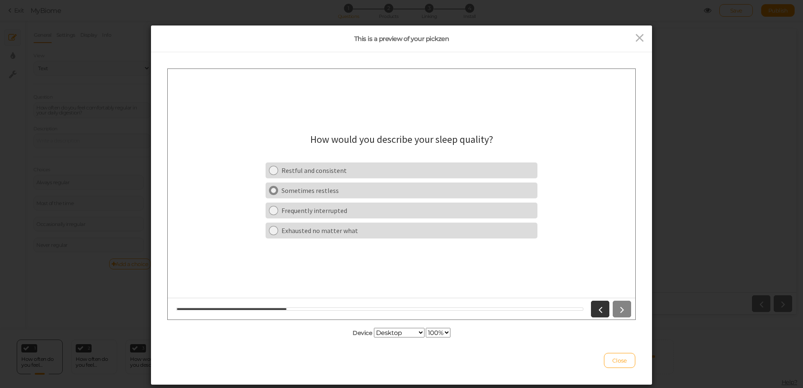
click at [357, 191] on div "Sometimes restless" at bounding box center [407, 190] width 252 height 8
click at [341, 229] on div "I feel inflammation or soreness" at bounding box center [407, 230] width 252 height 8
click at [328, 214] on div "Big energy dip / need caffeine" at bounding box center [407, 210] width 252 height 8
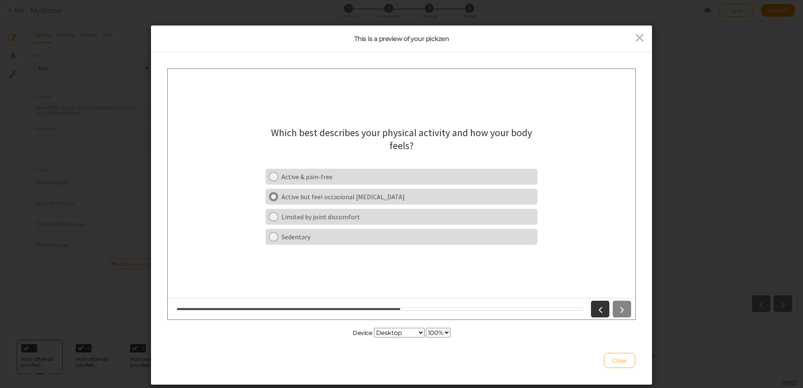
click at [302, 198] on div "Active but feel occasional [MEDICAL_DATA]" at bounding box center [407, 196] width 252 height 8
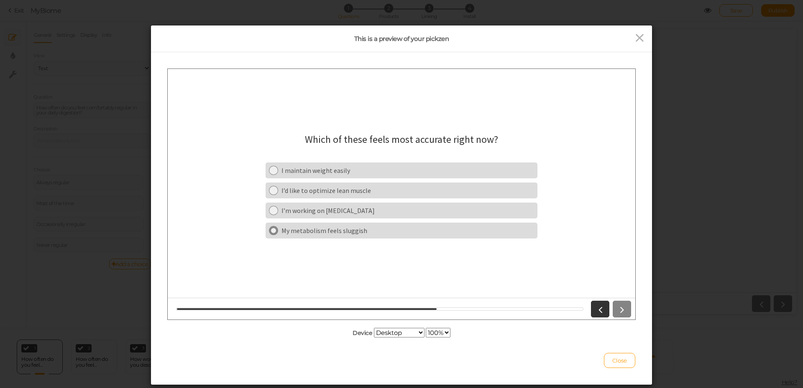
click at [321, 232] on div "My metabolism feels sluggish" at bounding box center [407, 230] width 252 height 8
click at [344, 210] on div "Visible signs of aging" at bounding box center [407, 210] width 252 height 8
click at [347, 235] on link "Looking and feeling youthful" at bounding box center [401, 230] width 272 height 16
click at [344, 191] on div "Nutrition & food choices" at bounding box center [407, 190] width 252 height 8
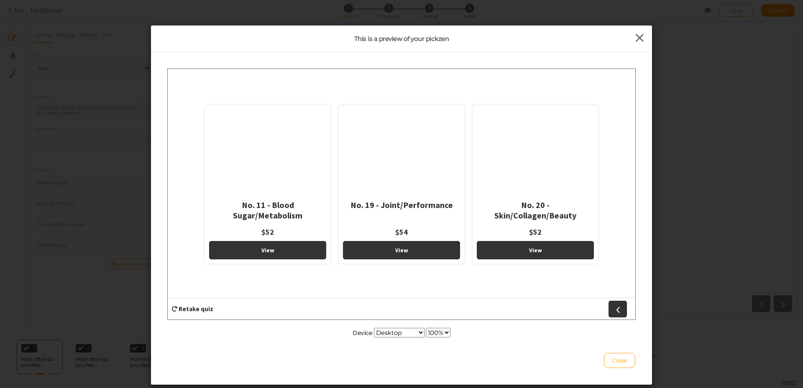
click at [633, 36] on icon at bounding box center [639, 38] width 12 height 13
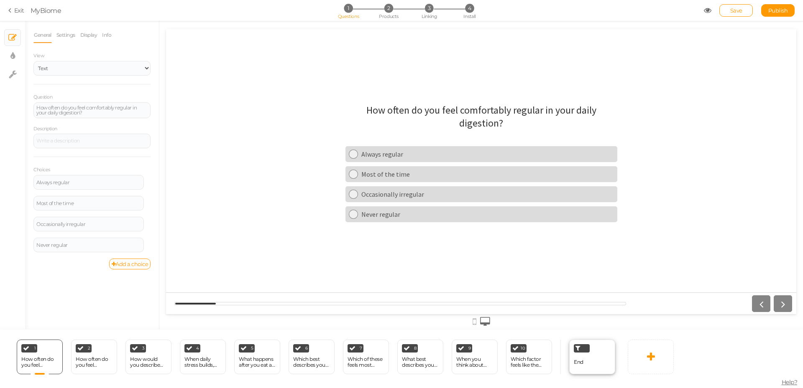
click at [588, 365] on div "End" at bounding box center [592, 357] width 46 height 35
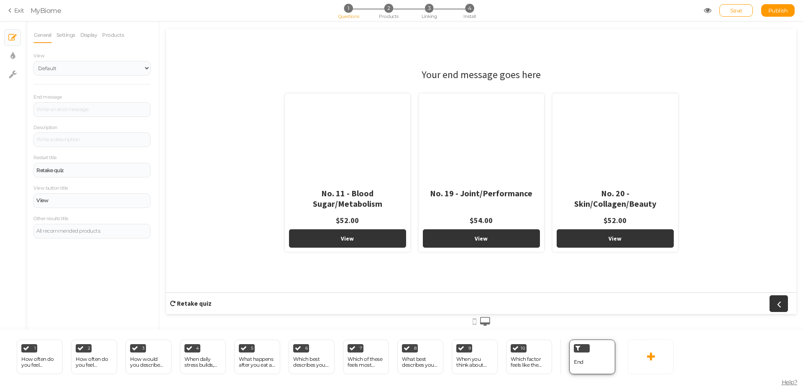
drag, startPoint x: 579, startPoint y: 348, endPoint x: 586, endPoint y: 364, distance: 16.7
click at [586, 364] on div "End" at bounding box center [592, 357] width 46 height 35
click at [638, 358] on link at bounding box center [650, 357] width 46 height 35
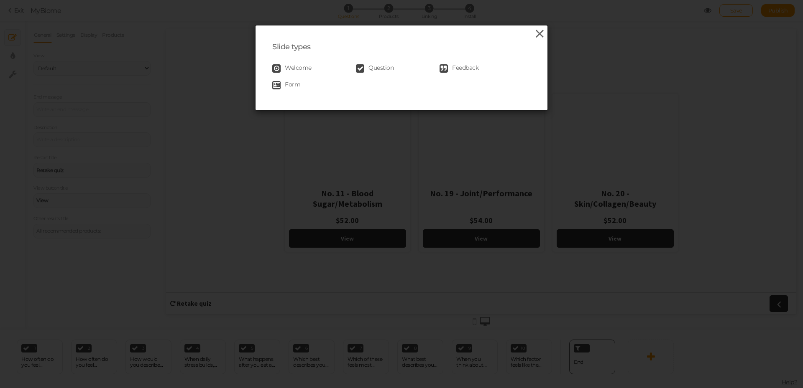
click at [538, 38] on icon at bounding box center [539, 34] width 12 height 13
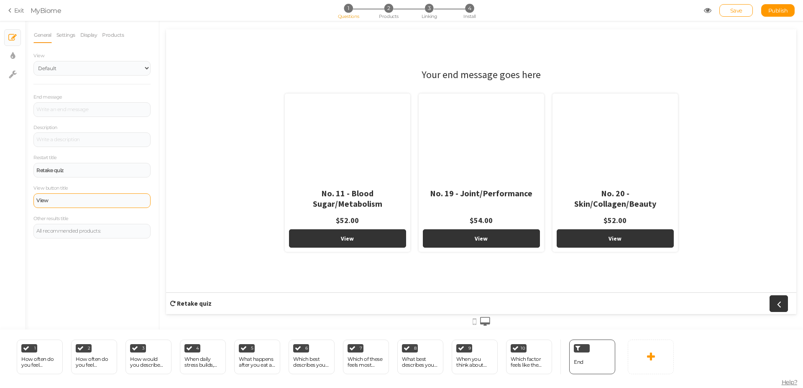
click at [70, 204] on div "View" at bounding box center [91, 201] width 117 height 15
drag, startPoint x: 73, startPoint y: 204, endPoint x: 76, endPoint y: 212, distance: 8.9
click at [73, 204] on div "View" at bounding box center [91, 201] width 117 height 15
click at [82, 235] on div "All recommended products:" at bounding box center [91, 231] width 117 height 15
click at [98, 268] on div "General Settings Display Products View Default Top End message Description Rest…" at bounding box center [92, 178] width 134 height 303
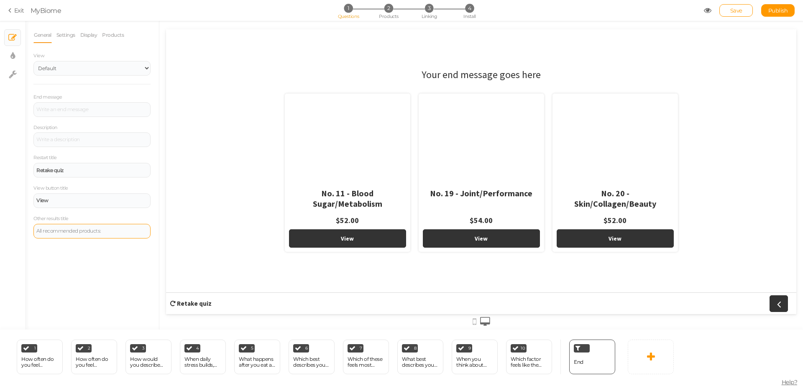
click at [109, 226] on div "All recommended products:" at bounding box center [91, 231] width 117 height 15
click at [120, 260] on div "General Settings Display Products View Default Top End message Description Rest…" at bounding box center [92, 178] width 134 height 303
click at [116, 230] on div "All recommended products:" at bounding box center [91, 231] width 111 height 5
click at [119, 257] on div "General Settings Display Products View Default Top End message Description Rest…" at bounding box center [92, 178] width 134 height 303
click at [125, 229] on div "All recommended products:" at bounding box center [91, 231] width 111 height 5
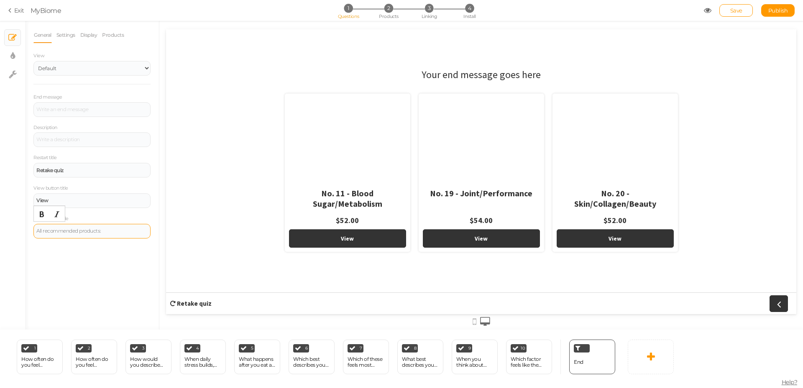
click at [125, 229] on div "All recommended products:" at bounding box center [91, 231] width 111 height 5
click at [105, 270] on div "General Settings Display Products View Default Top End message Description Rest…" at bounding box center [92, 178] width 134 height 303
click at [103, 289] on div "General Settings Display Products View Default Top End message Description Rest…" at bounding box center [92, 178] width 134 height 303
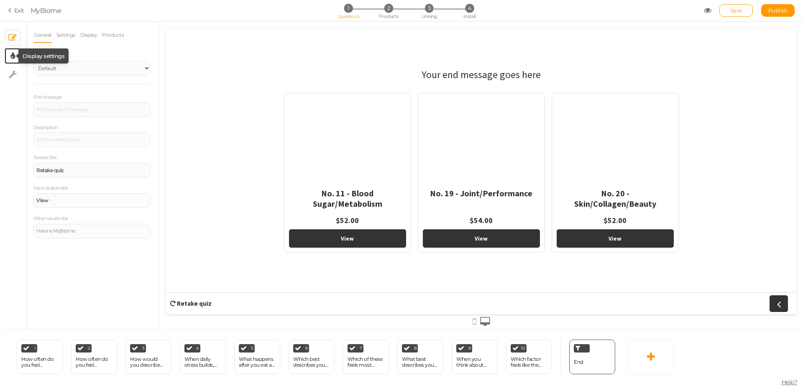
click at [14, 55] on icon at bounding box center [12, 56] width 5 height 8
select select "2"
select select "sourcesanspro"
select select "fade"
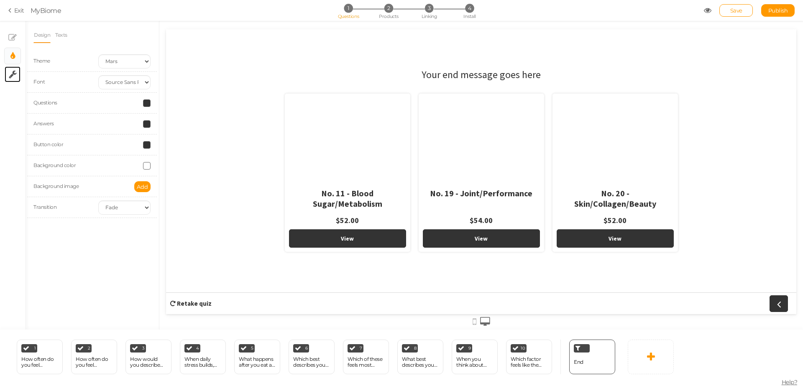
click at [8, 78] on link "× Settings" at bounding box center [13, 74] width 16 height 16
select select "en"
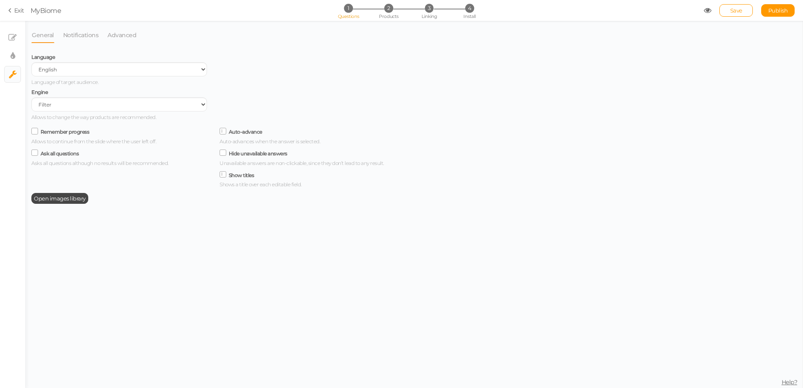
click at [81, 131] on label "Remember progress" at bounding box center [65, 132] width 49 height 6
click at [0, 0] on input "Remember progress" at bounding box center [0, 0] width 0 height 0
click at [84, 30] on link "Notifications" at bounding box center [81, 35] width 36 height 16
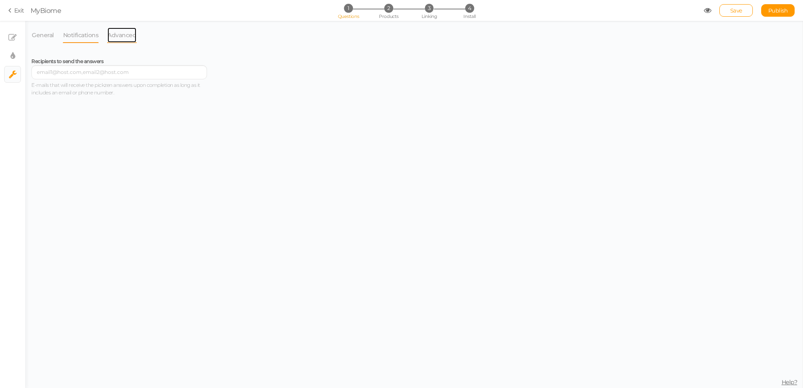
click at [127, 34] on link "Advanced" at bounding box center [122, 35] width 30 height 16
click at [9, 56] on link "× Display settings" at bounding box center [13, 56] width 16 height 16
select select "2"
select select "sourcesanspro"
select select "fade"
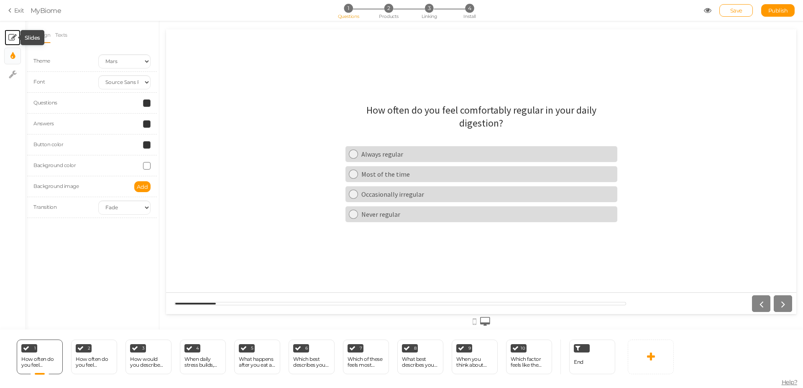
click at [10, 34] on icon at bounding box center [12, 37] width 8 height 8
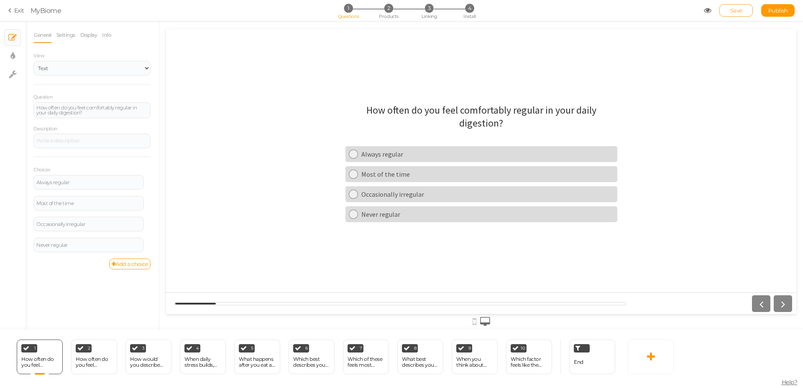
click at [734, 10] on span "Save" at bounding box center [736, 10] width 12 height 7
click at [591, 365] on div "End" at bounding box center [592, 357] width 46 height 35
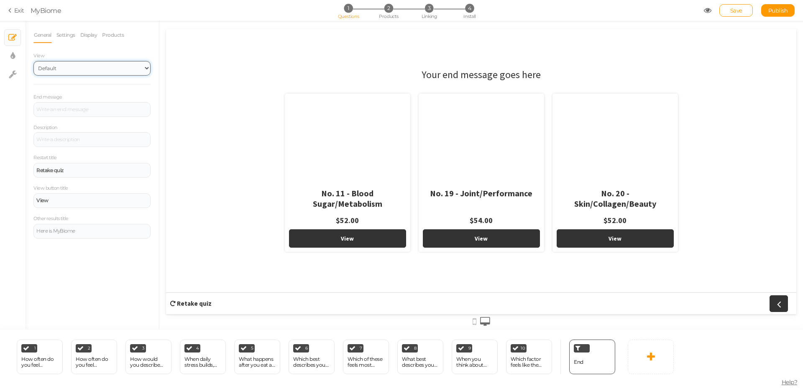
click at [94, 67] on select "Default Top" at bounding box center [91, 68] width 117 height 15
click at [74, 38] on link "Settings" at bounding box center [66, 35] width 20 height 16
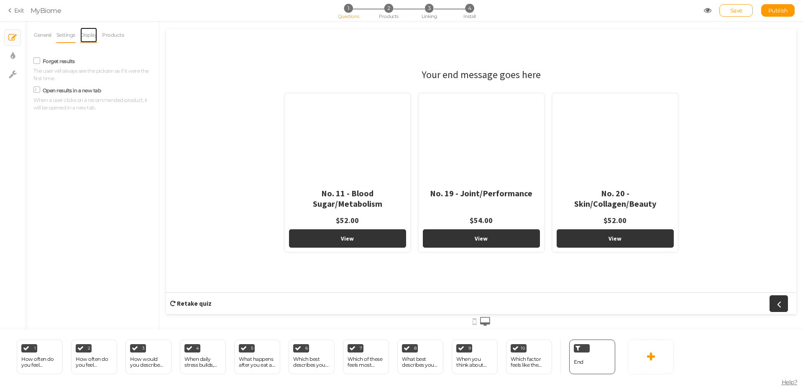
click at [88, 37] on link "Display" at bounding box center [89, 35] width 18 height 16
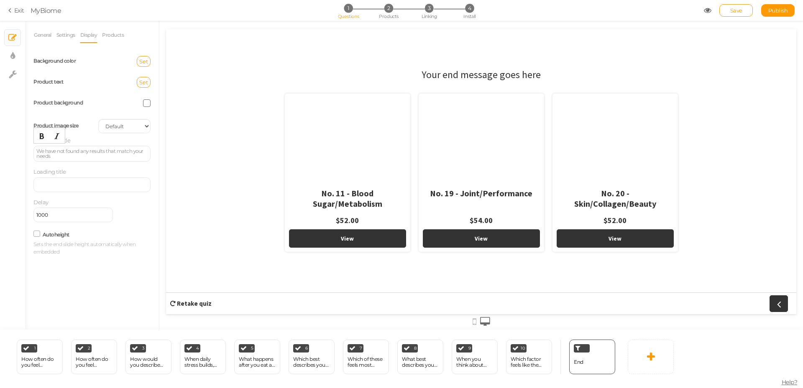
click at [105, 157] on div "We have not found any results that match your needs" at bounding box center [91, 154] width 111 height 10
click at [118, 139] on div "No-results title We have not found any results that match your needs" at bounding box center [91, 149] width 117 height 25
click at [120, 127] on select "Cover Contain Default" at bounding box center [124, 126] width 52 height 14
click at [98, 119] on select "Cover Contain Default" at bounding box center [124, 126] width 52 height 14
click at [127, 121] on select "Cover Contain Default" at bounding box center [124, 126] width 52 height 14
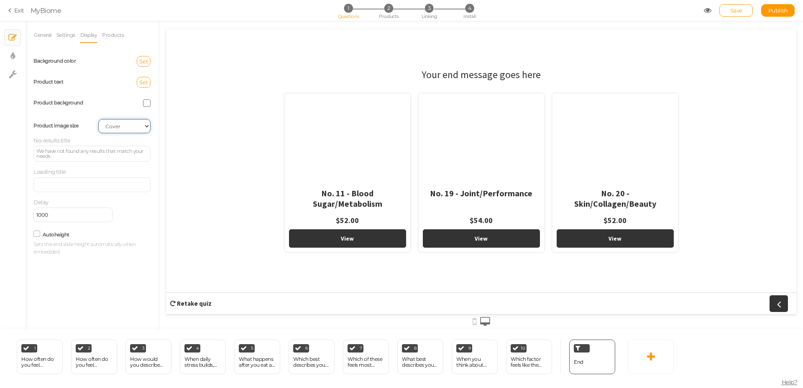
select select "contain"
click at [98, 119] on select "Cover Contain Default" at bounding box center [124, 126] width 52 height 14
click at [133, 130] on select "Cover Contain Default" at bounding box center [124, 126] width 52 height 14
select select
click at [98, 119] on select "Cover Contain Default" at bounding box center [124, 126] width 52 height 14
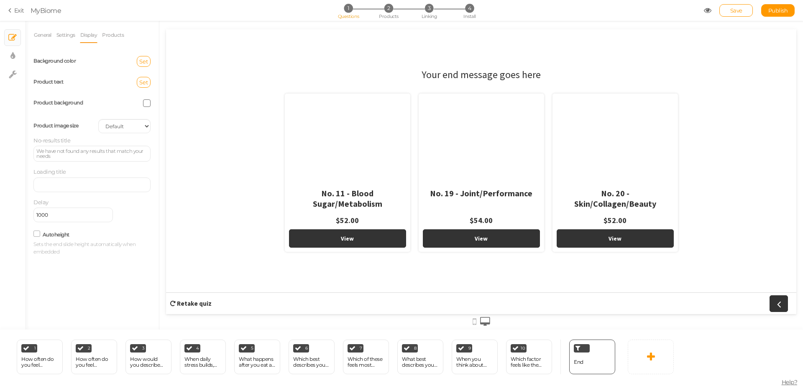
click at [66, 153] on div "We have not found any results that match your needs" at bounding box center [91, 154] width 111 height 10
click at [72, 156] on div "We have not found any results that match your needs" at bounding box center [91, 154] width 111 height 10
click at [72, 157] on div "We have not found any results that match your needs" at bounding box center [91, 154] width 111 height 10
click at [82, 166] on div "Background color Set Product text Set Product background Product image size Cov…" at bounding box center [91, 153] width 117 height 205
click at [85, 171] on div "Loading title" at bounding box center [91, 180] width 117 height 24
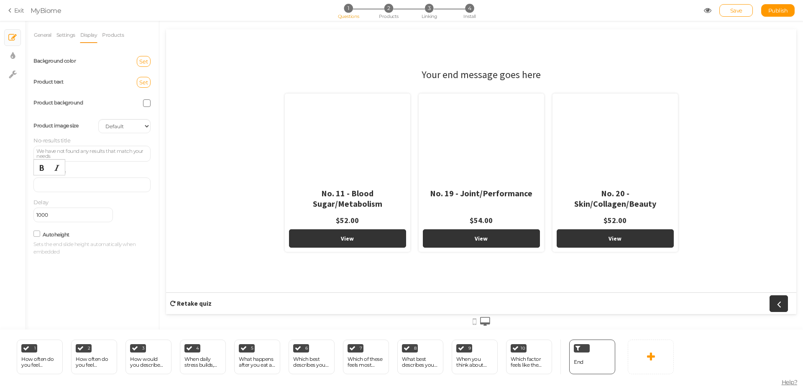
click at [80, 187] on div at bounding box center [91, 185] width 117 height 15
click at [83, 169] on div "Loading title" at bounding box center [91, 180] width 117 height 24
click at [83, 185] on div at bounding box center [91, 185] width 117 height 15
click at [105, 208] on div "Delay 1000" at bounding box center [91, 211] width 117 height 24
click at [122, 37] on link "Products" at bounding box center [113, 35] width 23 height 16
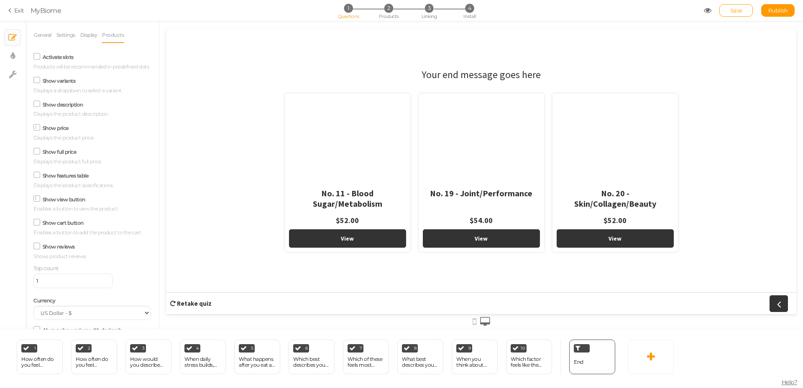
scroll to position [100, 0]
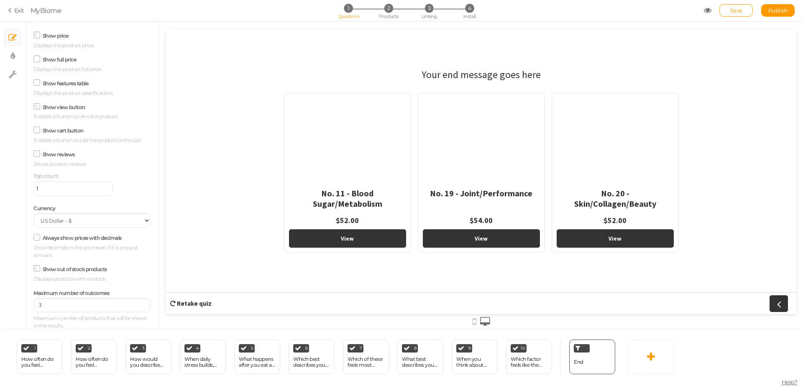
click at [81, 189] on input "1" at bounding box center [72, 188] width 79 height 15
click at [110, 187] on div "Top count 1" at bounding box center [91, 184] width 117 height 24
click at [93, 267] on label "Show out of stock products" at bounding box center [75, 269] width 64 height 6
click at [0, 0] on input "Show out of stock products" at bounding box center [0, 0] width 0 height 0
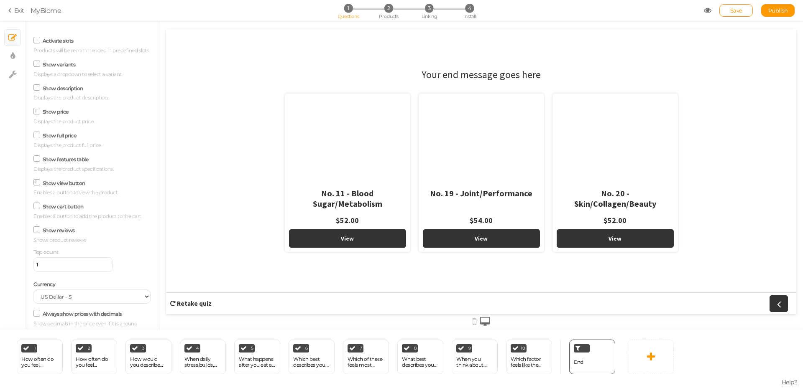
scroll to position [0, 0]
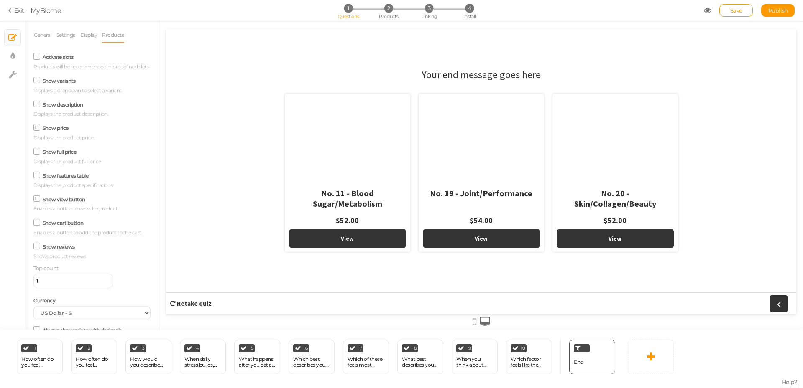
click at [54, 58] on label "Activate slots" at bounding box center [58, 57] width 31 height 6
click at [0, 0] on input "Activate slots" at bounding box center [0, 0] width 0 height 0
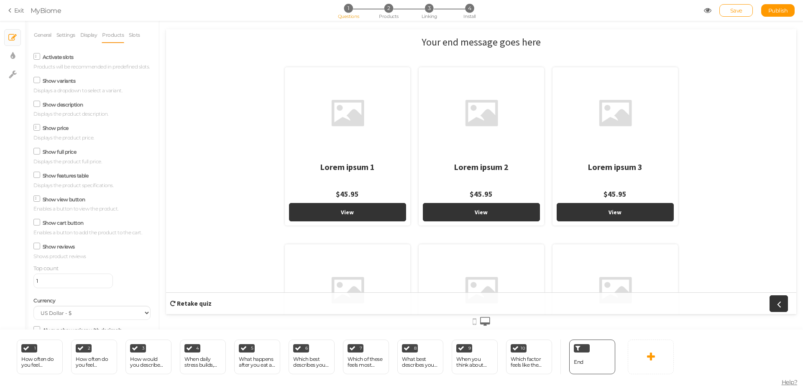
click at [59, 60] on label "Activate slots" at bounding box center [58, 57] width 31 height 6
click at [0, 0] on input "Activate slots" at bounding box center [0, 0] width 0 height 0
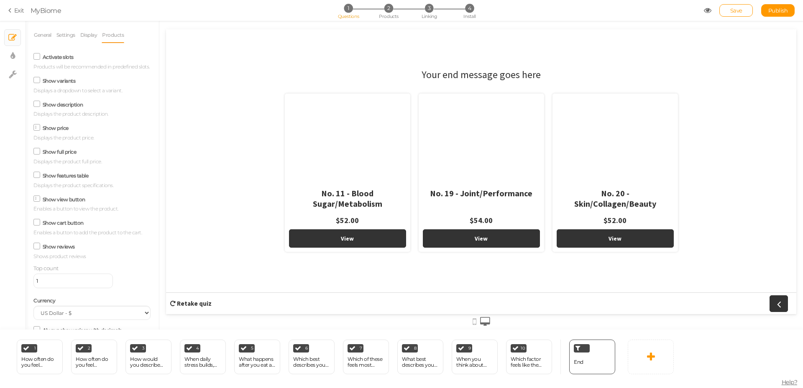
click at [57, 84] on label "Show variants" at bounding box center [59, 81] width 33 height 6
click at [0, 0] on input "Show variants" at bounding box center [0, 0] width 0 height 0
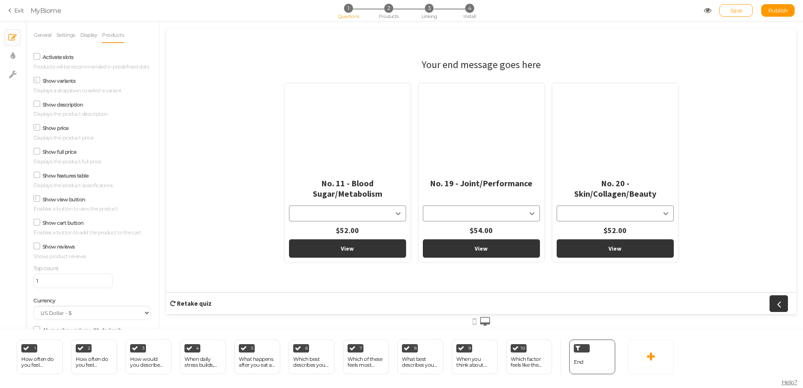
click at [57, 84] on label "Show variants" at bounding box center [59, 81] width 33 height 6
click at [0, 0] on input "Show variants" at bounding box center [0, 0] width 0 height 0
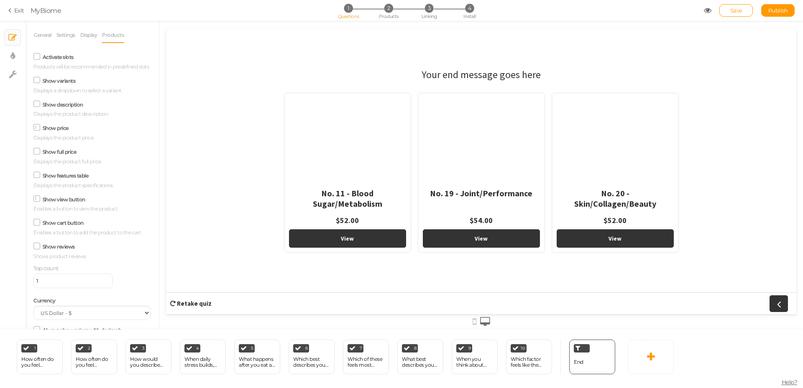
click at [57, 84] on label "Show variants" at bounding box center [59, 81] width 33 height 6
click at [0, 0] on input "Show variants" at bounding box center [0, 0] width 0 height 0
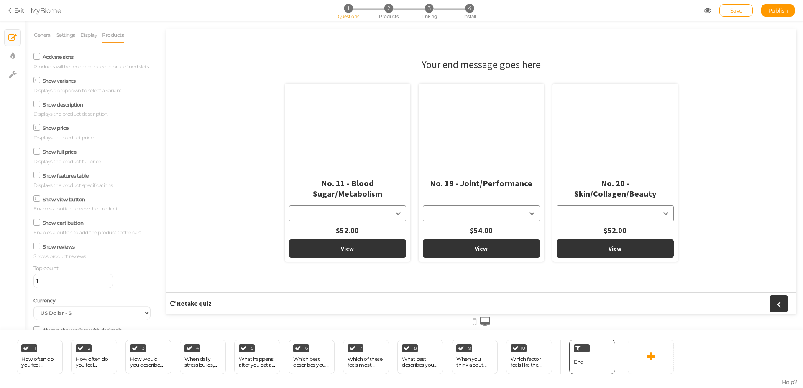
click at [372, 212] on div "No. 11 - Blood Sugar/Metabolism $52.00" at bounding box center [347, 205] width 117 height 68
click at [399, 211] on div "No. 11 - Blood Sugar/Metabolism $52.00" at bounding box center [347, 205] width 117 height 68
click at [65, 84] on label "Show variants" at bounding box center [59, 81] width 33 height 6
click at [0, 0] on input "Show variants" at bounding box center [0, 0] width 0 height 0
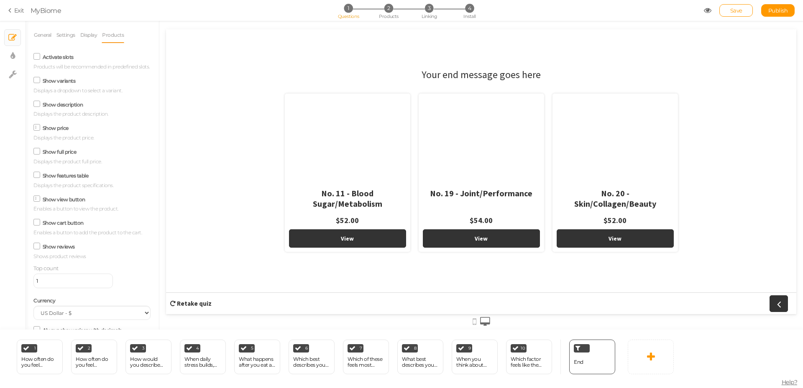
click at [72, 108] on label "Show description" at bounding box center [63, 105] width 41 height 6
click at [0, 0] on input "Show description" at bounding box center [0, 0] width 0 height 0
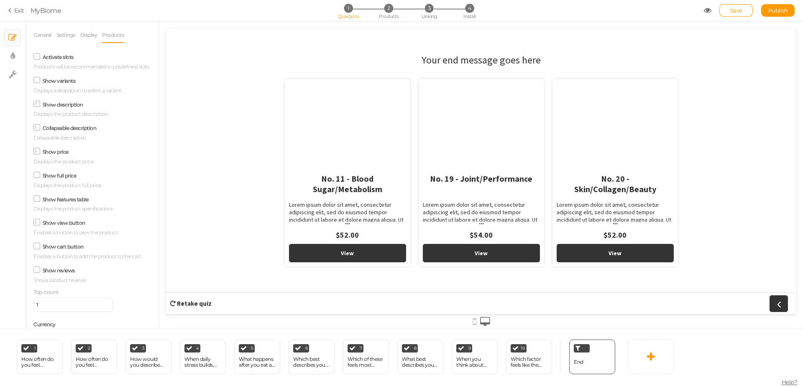
click at [72, 108] on label "Show description" at bounding box center [63, 105] width 41 height 6
click at [0, 0] on input "Show description" at bounding box center [0, 0] width 0 height 0
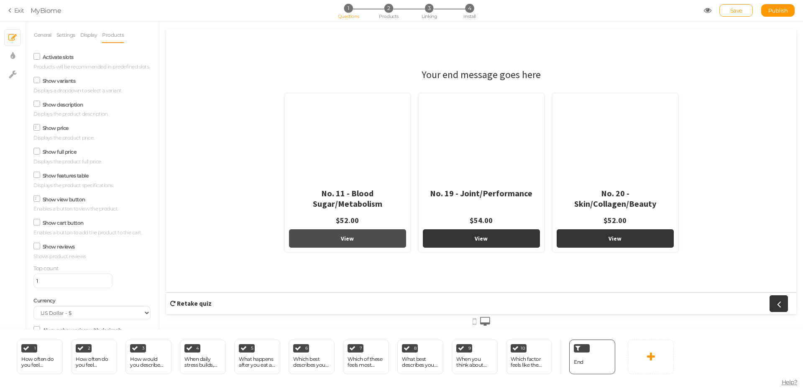
click at [372, 233] on link "View" at bounding box center [347, 238] width 117 height 18
click at [737, 8] on span "Save" at bounding box center [736, 10] width 12 height 7
click at [219, 178] on div "Your end message goes here No. 11 - Blood Sugar/Metabolism $52.00 View No. 19 -…" at bounding box center [481, 172] width 630 height 220
click at [385, 15] on span "Products" at bounding box center [389, 16] width 20 height 6
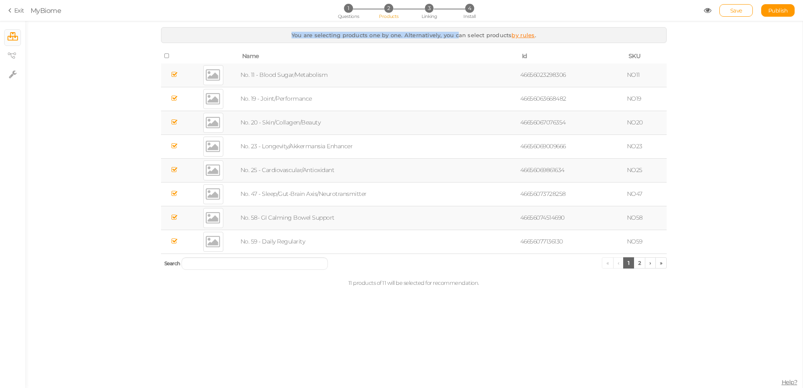
drag, startPoint x: 299, startPoint y: 34, endPoint x: 461, endPoint y: 36, distance: 162.6
click at [458, 36] on div "You are selecting products one by one. Alternatively, you can select products b…" at bounding box center [413, 35] width 505 height 16
click at [463, 36] on span "You are selecting products one by one. Alternatively, you can select products" at bounding box center [401, 35] width 220 height 7
click at [522, 34] on link "by rules" at bounding box center [522, 35] width 23 height 7
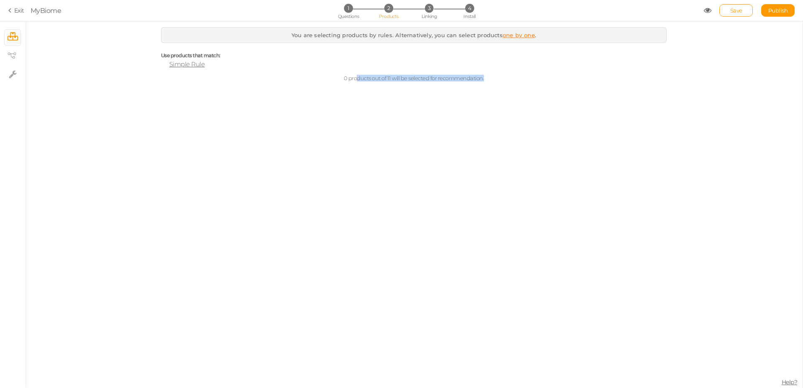
drag, startPoint x: 357, startPoint y: 76, endPoint x: 380, endPoint y: 82, distance: 24.6
click at [495, 89] on div "You are selecting products by rules. Alternatively, you can select products one…" at bounding box center [413, 204] width 777 height 367
click at [218, 70] on div "You are selecting products by rules. Alternatively, you can select products one…" at bounding box center [413, 54] width 505 height 54
click at [191, 66] on span "Simple Rule" at bounding box center [187, 64] width 36 height 8
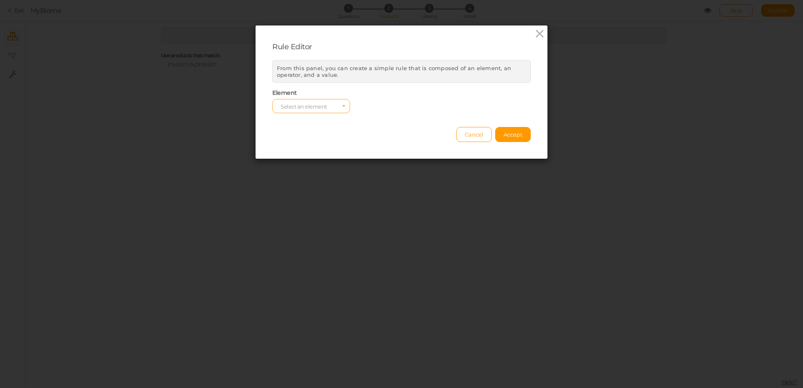
click at [335, 105] on span "Select an element" at bounding box center [311, 106] width 78 height 14
click at [328, 106] on input "Select box" at bounding box center [311, 106] width 78 height 14
click at [464, 136] on span "Cancel" at bounding box center [473, 134] width 19 height 7
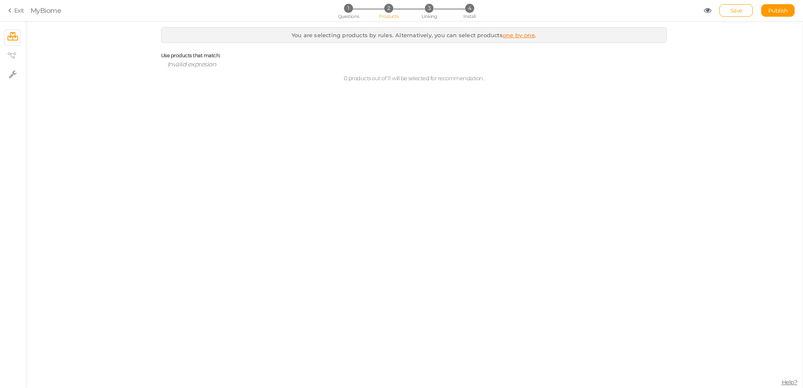
click at [502, 33] on link "one by one" at bounding box center [518, 35] width 32 height 7
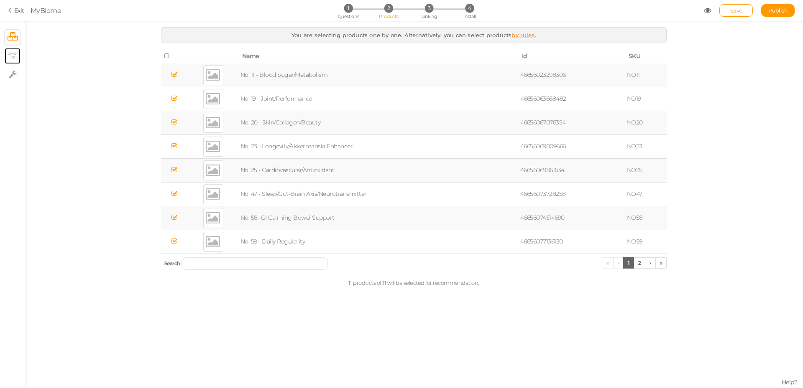
click at [18, 54] on link "× View tree" at bounding box center [13, 56] width 16 height 16
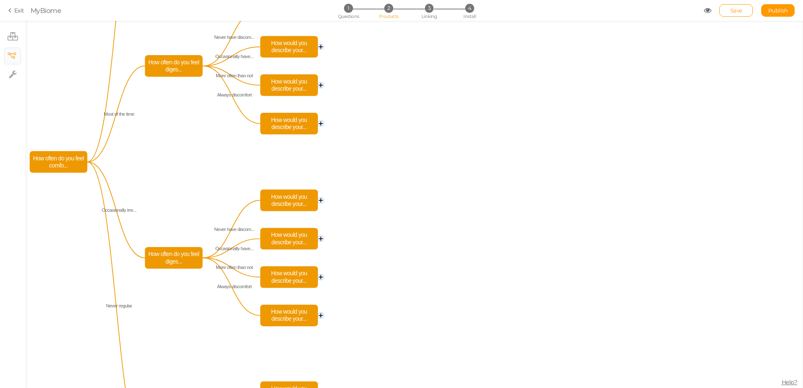
drag, startPoint x: 301, startPoint y: 188, endPoint x: 450, endPoint y: 126, distance: 161.2
click at [450, 126] on icon "How would you describe your... How would you describe your... How would you des…" at bounding box center [413, 204] width 777 height 367
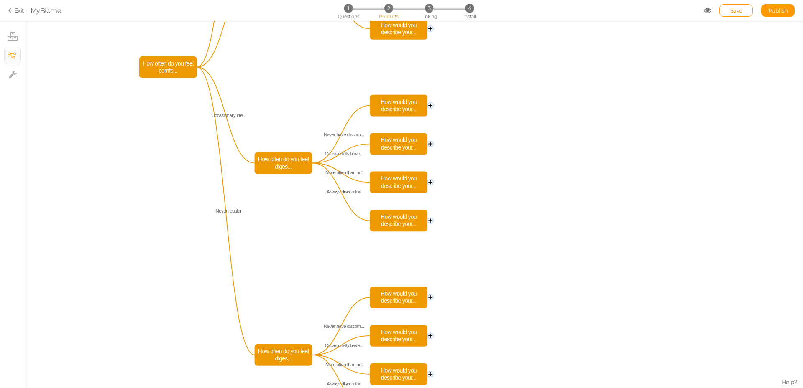
drag, startPoint x: 415, startPoint y: 248, endPoint x: 501, endPoint y: 169, distance: 117.1
click at [501, 169] on icon "How would you describe your... How would you describe your... How would you des…" at bounding box center [413, 204] width 777 height 367
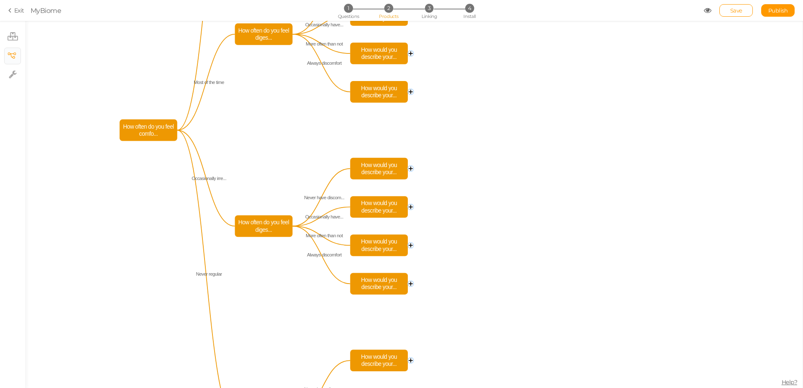
drag, startPoint x: 501, startPoint y: 246, endPoint x: 479, endPoint y: 314, distance: 70.7
click at [479, 314] on icon "How would you describe your... How would you describe your... How would you des…" at bounding box center [413, 204] width 777 height 367
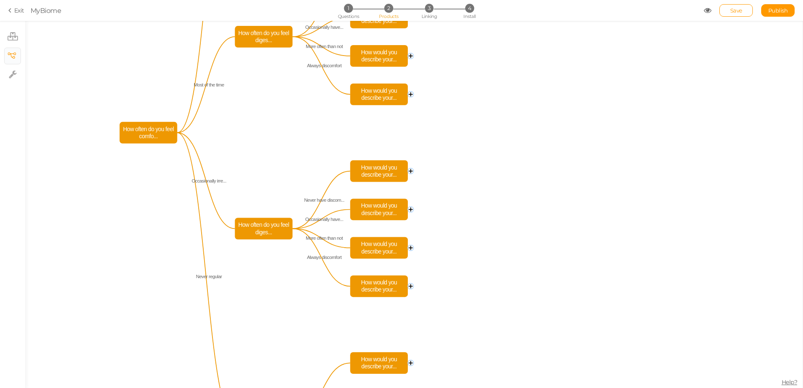
drag, startPoint x: 458, startPoint y: 68, endPoint x: 459, endPoint y: 222, distance: 154.3
click at [456, 255] on icon "How would you describe your... How would you describe your... How would you des…" at bounding box center [413, 204] width 777 height 367
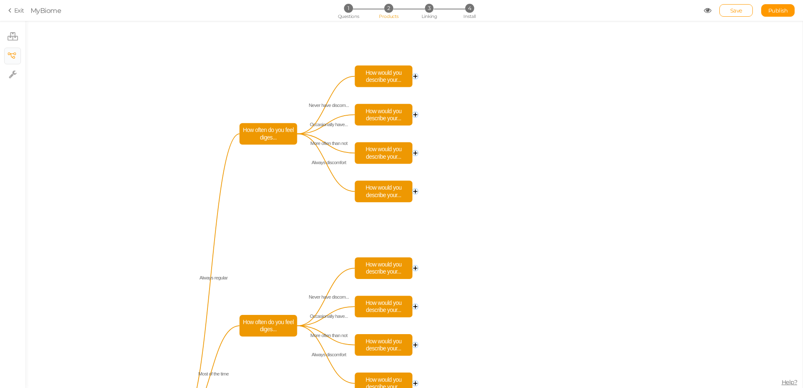
drag, startPoint x: 451, startPoint y: 75, endPoint x: 469, endPoint y: 188, distance: 114.2
click at [466, 228] on icon "How would you describe your... How would you describe your... How would you des…" at bounding box center [413, 204] width 777 height 367
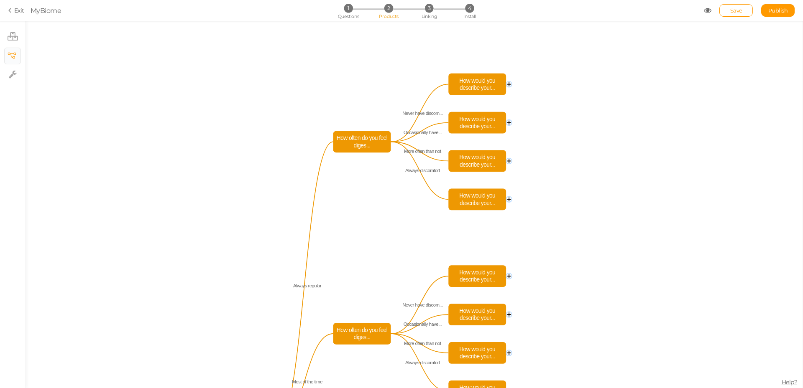
drag, startPoint x: 467, startPoint y: 100, endPoint x: 567, endPoint y: 26, distance: 124.3
click at [567, 26] on icon "How would you describe your... How would you describe your... How would you des…" at bounding box center [413, 204] width 777 height 367
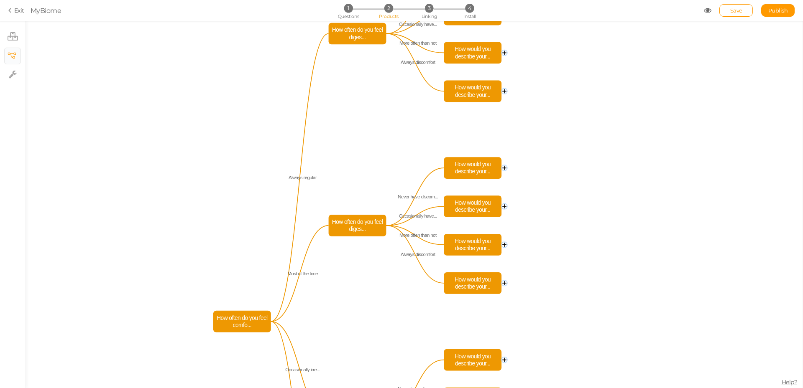
drag, startPoint x: 610, startPoint y: 153, endPoint x: 588, endPoint y: 50, distance: 105.5
click at [588, 50] on icon "How would you describe your... How would you describe your... How would you des…" at bounding box center [413, 204] width 777 height 367
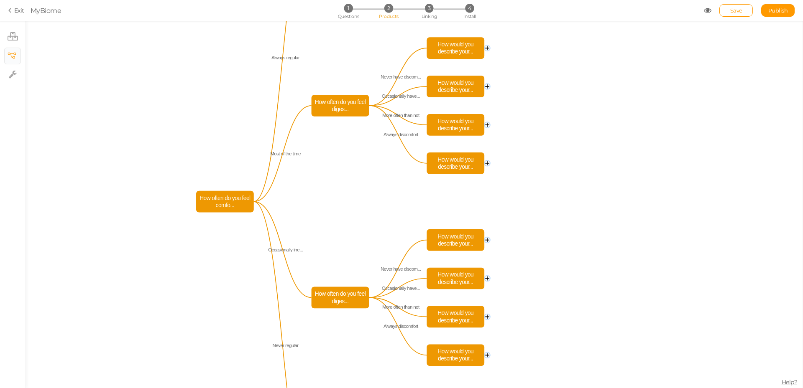
drag, startPoint x: 606, startPoint y: 229, endPoint x: 602, endPoint y: 151, distance: 77.9
click at [602, 150] on icon "How would you describe your... How would you describe your... How would you des…" at bounding box center [413, 204] width 777 height 367
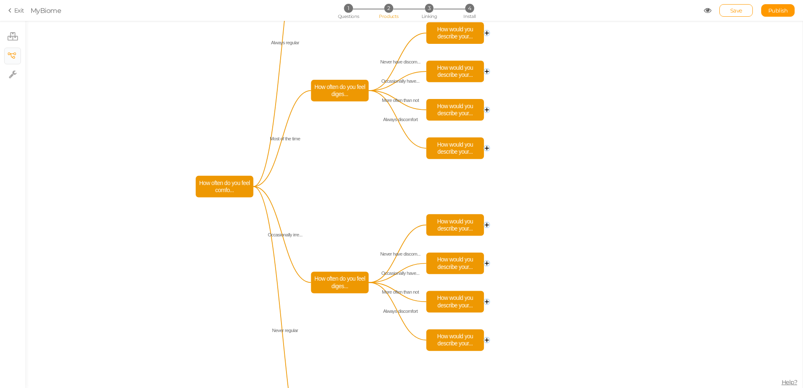
drag, startPoint x: 571, startPoint y: 83, endPoint x: 579, endPoint y: 301, distance: 217.9
click at [579, 301] on icon "How would you describe your... How would you describe your... How would you des…" at bounding box center [413, 204] width 777 height 367
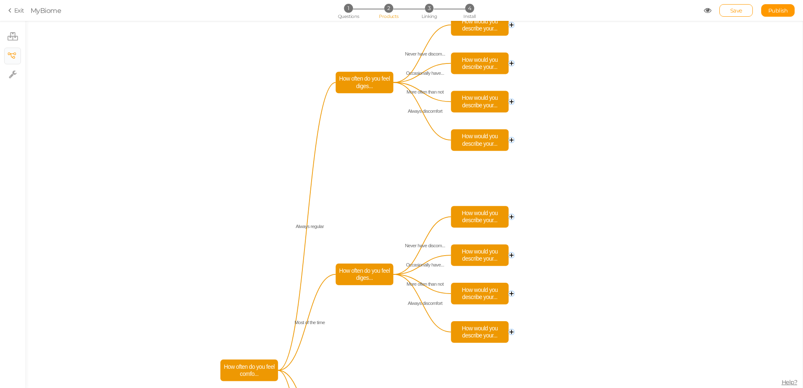
drag, startPoint x: 568, startPoint y: 115, endPoint x: 604, endPoint y: 68, distance: 59.4
click at [605, 29] on icon "How would you describe your... How would you describe your... How would you des…" at bounding box center [413, 204] width 777 height 367
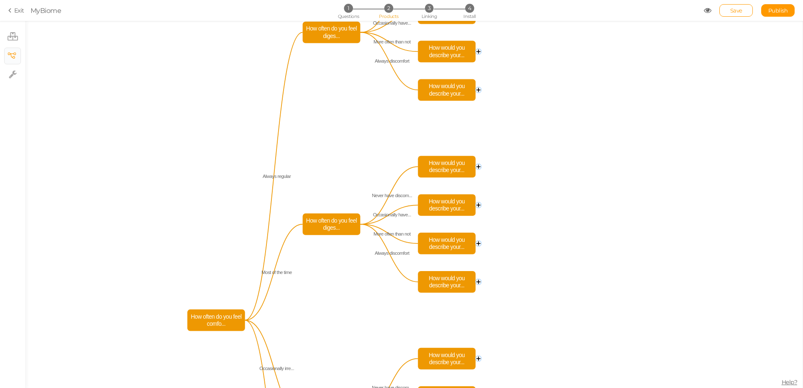
drag, startPoint x: 646, startPoint y: 246, endPoint x: 594, endPoint y: 266, distance: 55.6
click at [594, 266] on icon "How would you describe your... How would you describe your... How would you des…" at bounding box center [413, 204] width 777 height 367
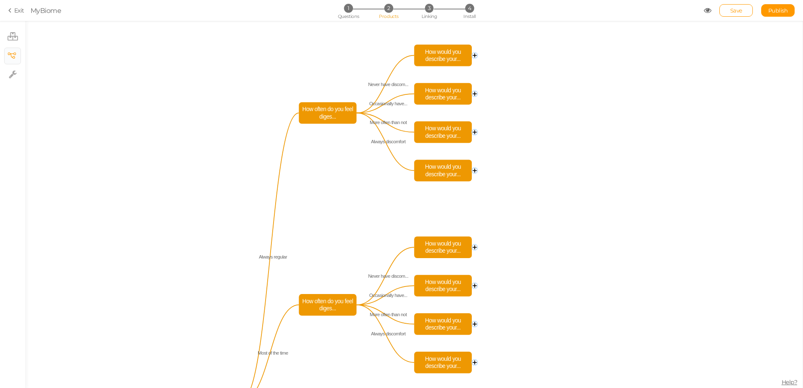
drag, startPoint x: 571, startPoint y: 152, endPoint x: 563, endPoint y: 170, distance: 19.8
click at [568, 235] on icon "How would you describe your... How would you describe your... How would you des…" at bounding box center [413, 204] width 777 height 367
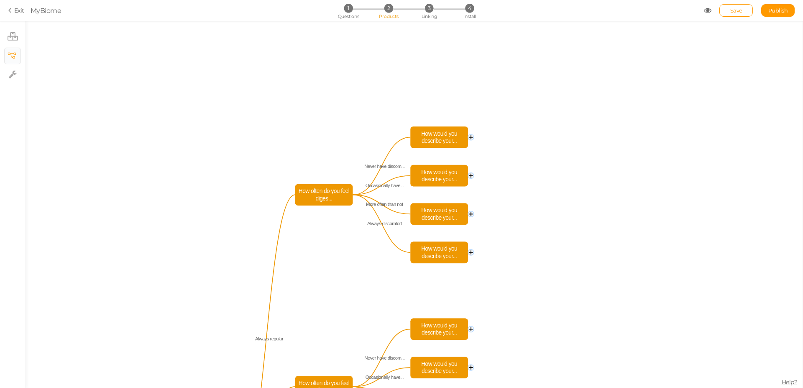
drag, startPoint x: 553, startPoint y: 141, endPoint x: 550, endPoint y: 194, distance: 52.7
click at [550, 194] on icon "How would you describe your... How would you describe your... How would you des…" at bounding box center [413, 204] width 777 height 367
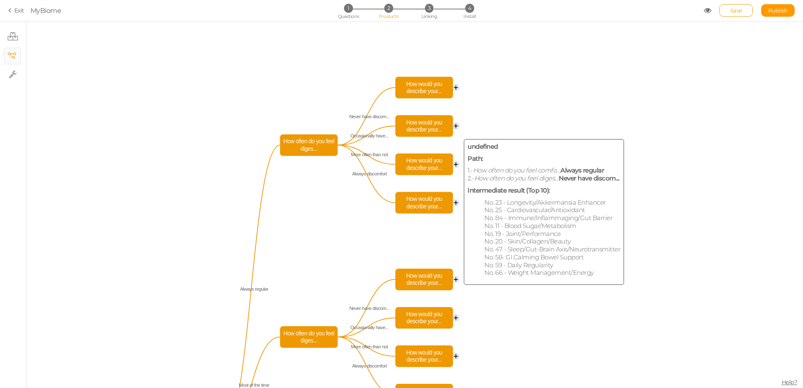
drag, startPoint x: 436, startPoint y: 135, endPoint x: 421, endPoint y: 86, distance: 52.0
click at [421, 86] on span "How would you describe your..." at bounding box center [424, 87] width 53 height 17
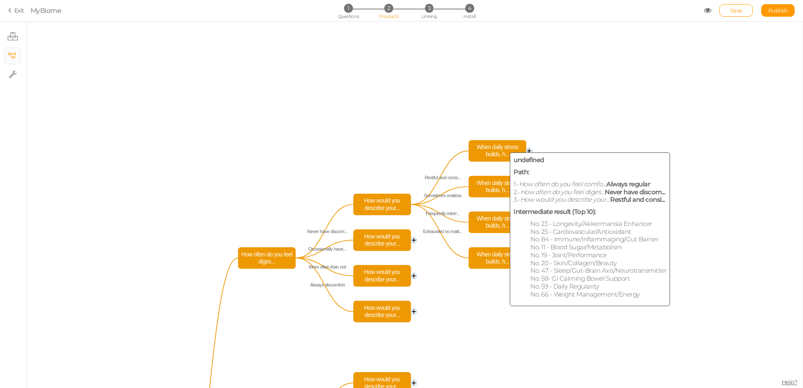
click at [499, 148] on span "When daily stress builds, h..." at bounding box center [497, 151] width 53 height 17
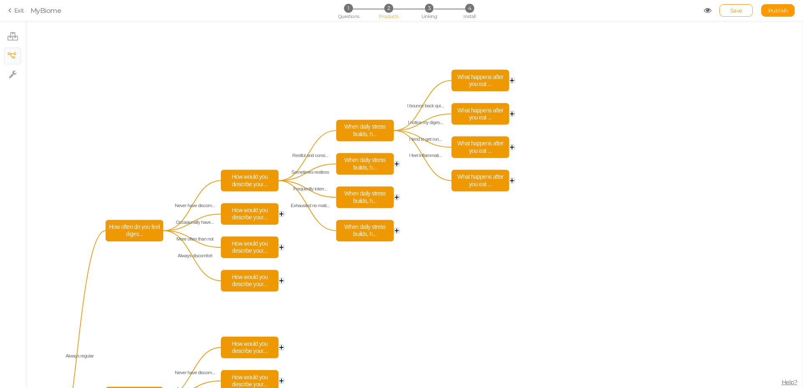
drag, startPoint x: 562, startPoint y: 294, endPoint x: 540, endPoint y: 184, distance: 112.2
click at [540, 189] on icon "How would you describe your... How would you describe your... How would you des…" at bounding box center [413, 204] width 777 height 367
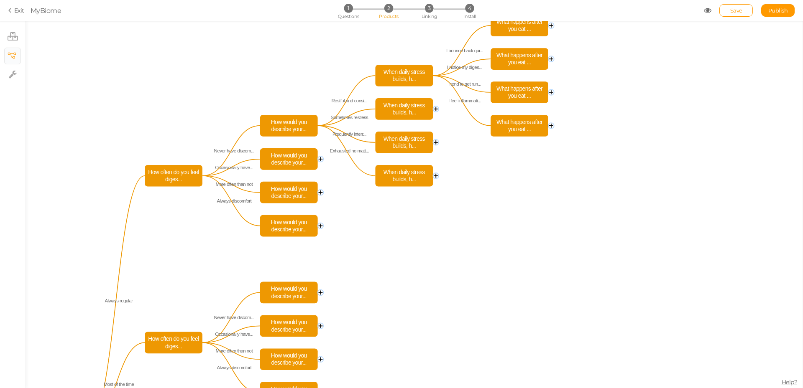
drag, startPoint x: 379, startPoint y: 219, endPoint x: 421, endPoint y: 280, distance: 74.3
click at [421, 280] on icon "How would you describe your... How would you describe your... How would you des…" at bounding box center [413, 204] width 777 height 367
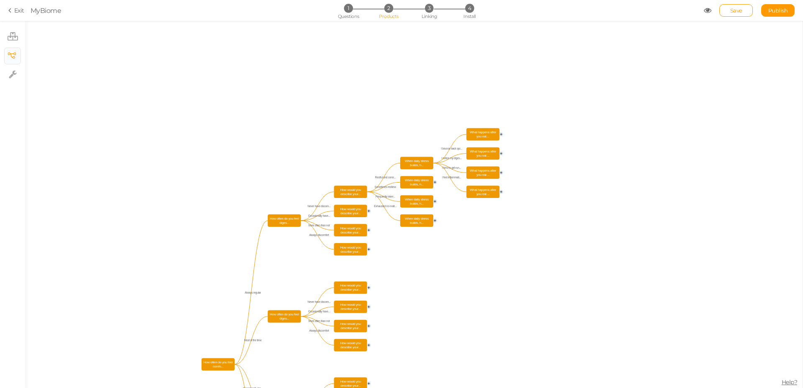
click at [501, 133] on circle at bounding box center [500, 134] width 3 height 3
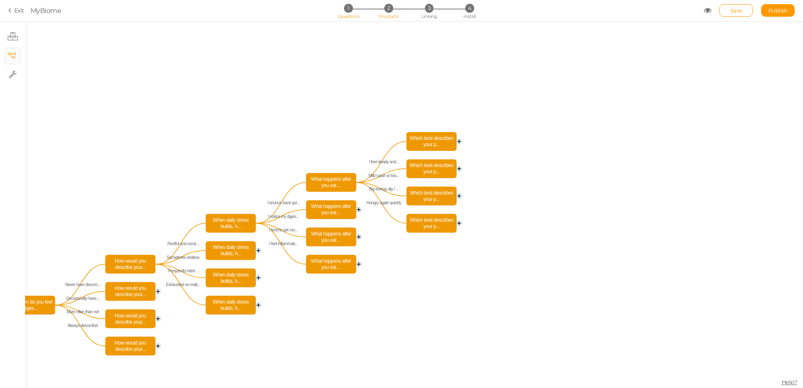
click at [359, 9] on li "1 Questions" at bounding box center [348, 8] width 39 height 9
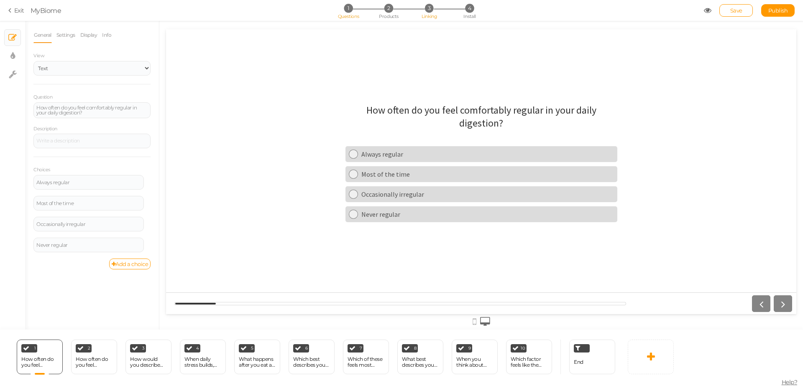
click at [419, 7] on li "3 Linking" at bounding box center [429, 8] width 39 height 9
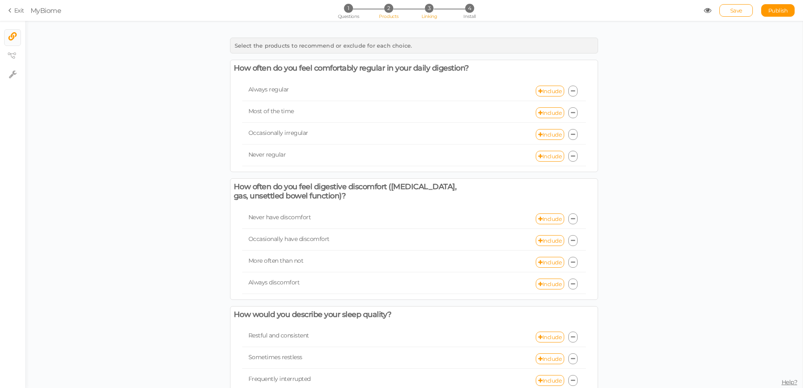
click at [387, 11] on span "2" at bounding box center [388, 8] width 9 height 9
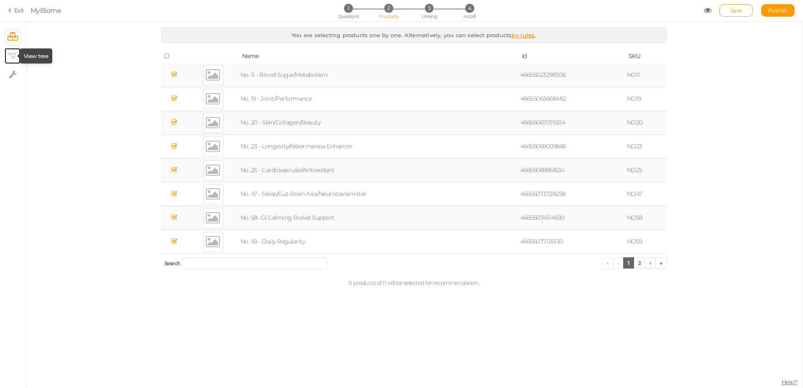
click at [14, 53] on icon at bounding box center [12, 56] width 8 height 6
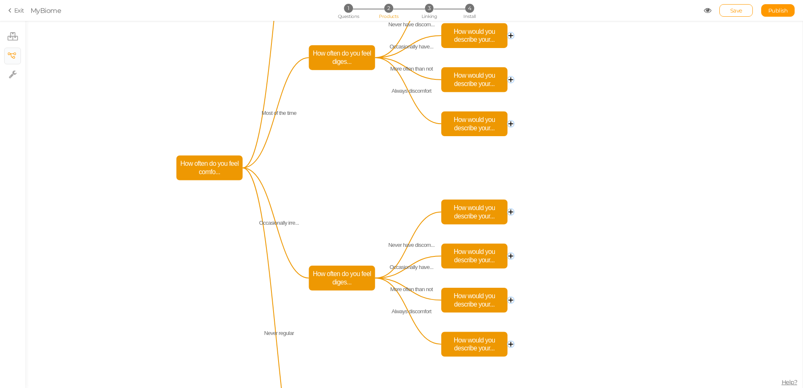
drag, startPoint x: 115, startPoint y: 210, endPoint x: 344, endPoint y: 163, distance: 233.1
click at [344, 163] on icon "How would you describe your... How would you describe your... How would you des…" at bounding box center [413, 204] width 777 height 367
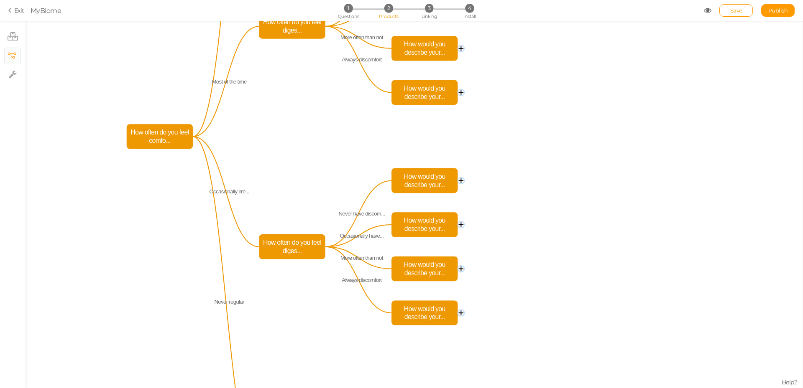
drag, startPoint x: 350, startPoint y: 178, endPoint x: 301, endPoint y: 148, distance: 58.2
click at [301, 148] on icon "How would you describe your... How would you describe your... How would you des…" at bounding box center [413, 204] width 777 height 367
drag, startPoint x: 555, startPoint y: 120, endPoint x: 547, endPoint y: 204, distance: 84.0
click at [547, 204] on icon "How would you describe your... How would you describe your... How would you des…" at bounding box center [413, 204] width 777 height 367
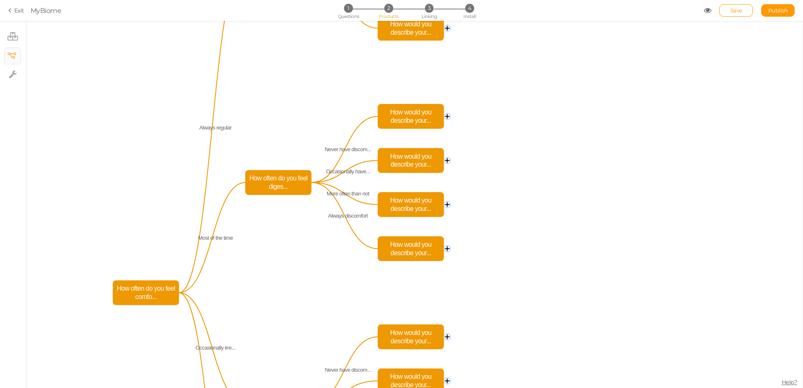
drag, startPoint x: 533, startPoint y: 155, endPoint x: 545, endPoint y: 227, distance: 72.4
click at [538, 224] on icon "How would you describe your... How would you describe your... How would you des…" at bounding box center [413, 204] width 777 height 367
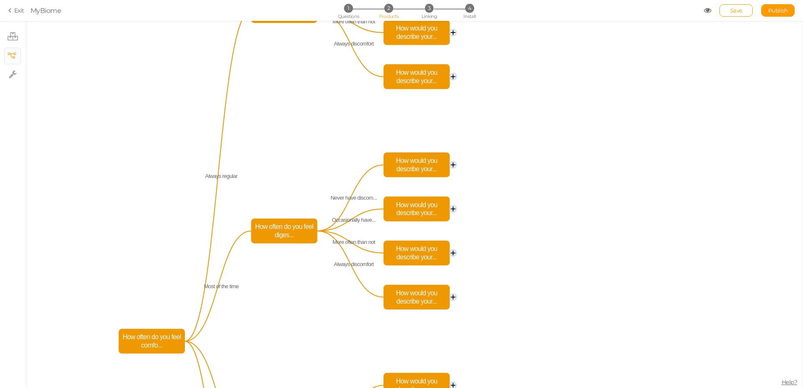
drag, startPoint x: 536, startPoint y: 124, endPoint x: 543, endPoint y: 220, distance: 96.0
click at [542, 218] on icon "How would you describe your... How would you describe your... How would you des…" at bounding box center [413, 204] width 777 height 367
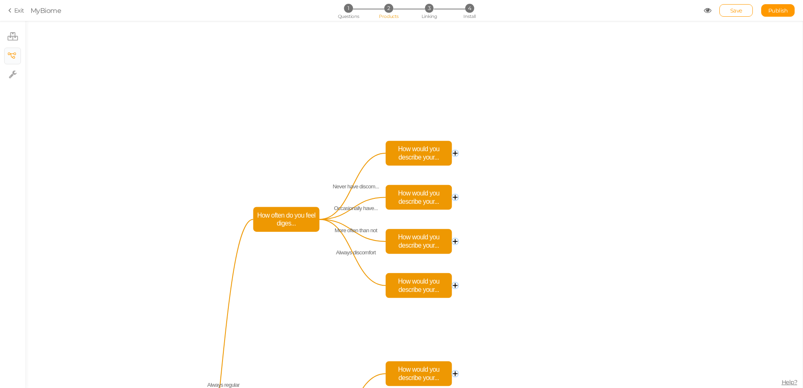
drag, startPoint x: 538, startPoint y: 102, endPoint x: 533, endPoint y: 217, distance: 115.4
click at [533, 217] on icon "How would you describe your... How would you describe your... How would you des…" at bounding box center [413, 204] width 777 height 367
click at [12, 71] on icon at bounding box center [13, 74] width 8 height 8
select select "en"
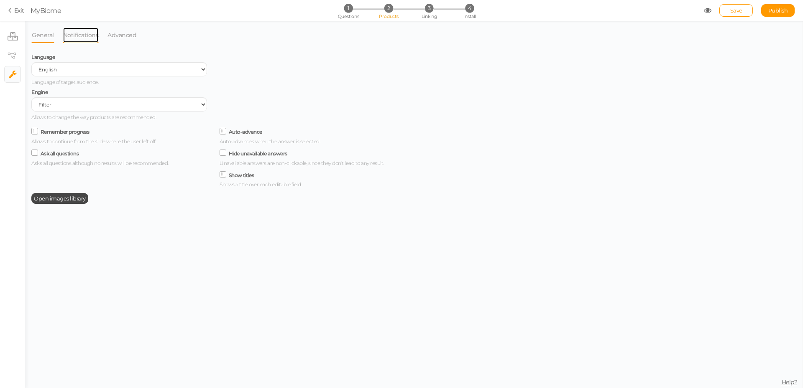
click at [81, 38] on link "Notifications" at bounding box center [81, 35] width 36 height 16
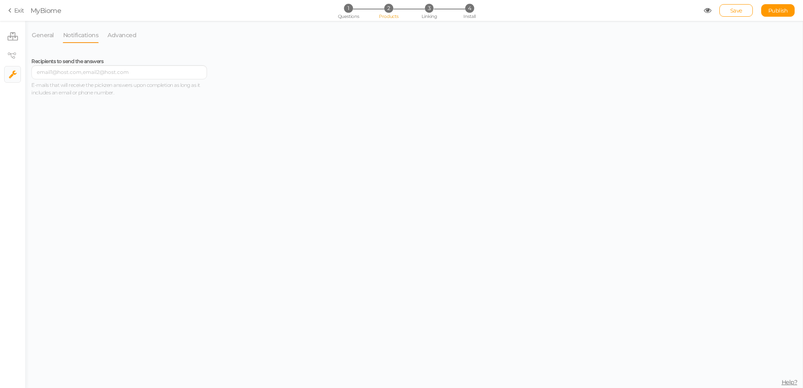
click at [23, 50] on ul "× Products × View tree × Settings" at bounding box center [12, 52] width 25 height 63
drag, startPoint x: 16, startPoint y: 52, endPoint x: 16, endPoint y: 43, distance: 8.8
click at [16, 52] on link "× View tree" at bounding box center [13, 56] width 16 height 16
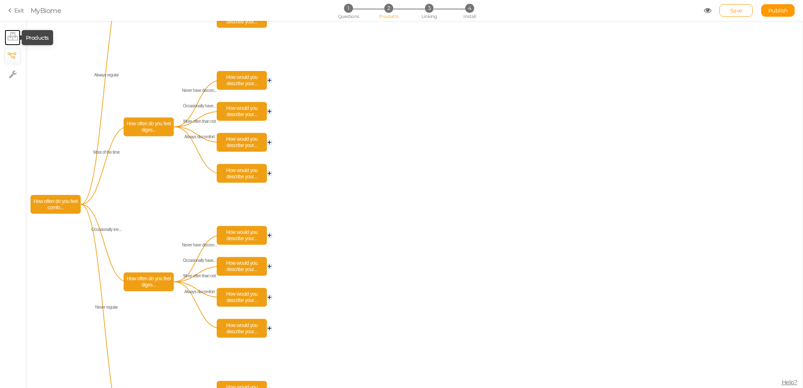
click at [16, 38] on icon at bounding box center [13, 36] width 10 height 8
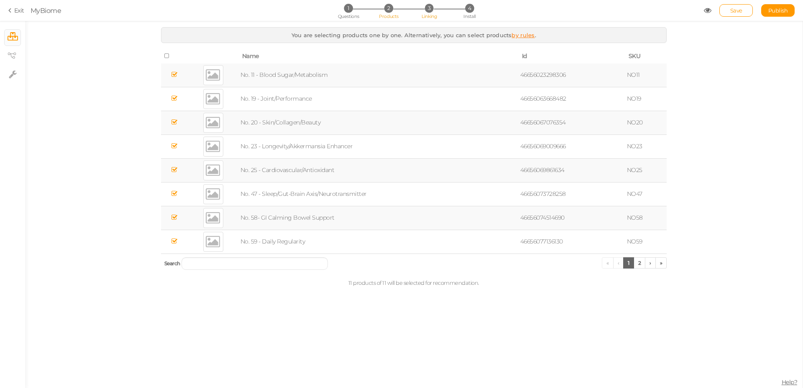
click at [438, 5] on li "3 Linking" at bounding box center [429, 8] width 39 height 9
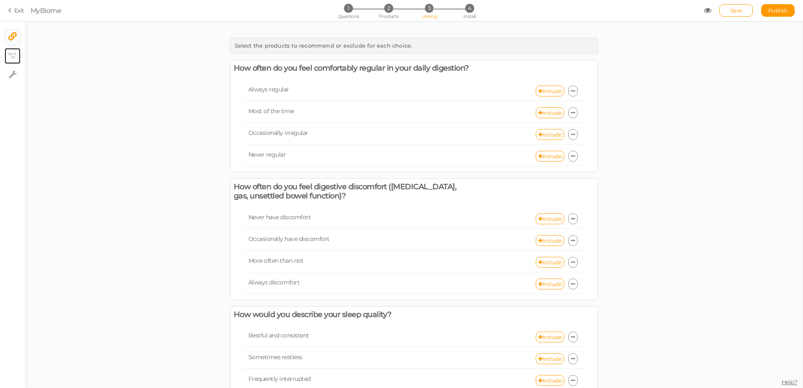
click at [18, 55] on link "× View tree" at bounding box center [13, 56] width 16 height 16
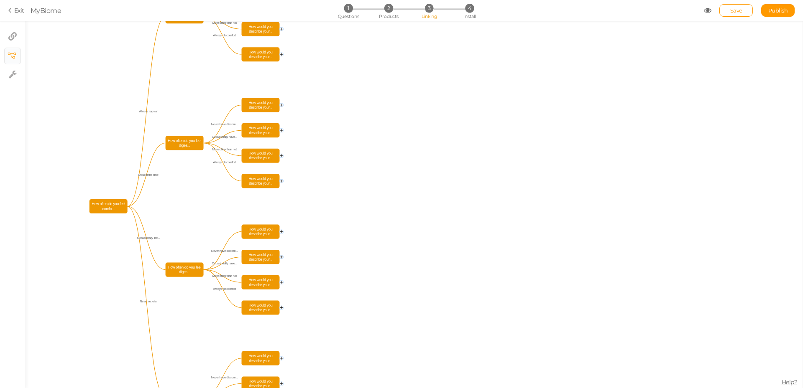
drag, startPoint x: 327, startPoint y: 67, endPoint x: 336, endPoint y: 87, distance: 21.9
click at [336, 87] on icon "How would you describe your... How would you describe your... How would you des…" at bounding box center [413, 204] width 777 height 367
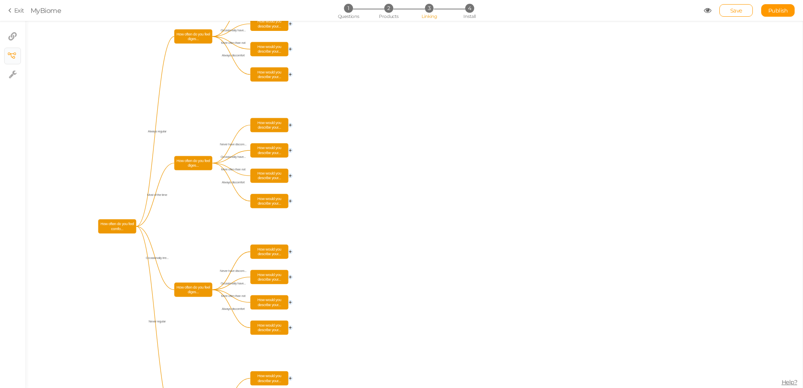
click at [252, 123] on span "How would you describe your..." at bounding box center [269, 125] width 35 height 11
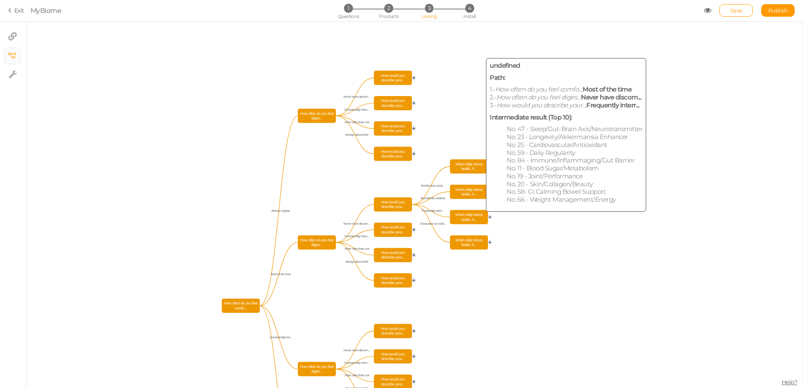
click at [473, 220] on span "When daily stress builds, h..." at bounding box center [468, 217] width 35 height 11
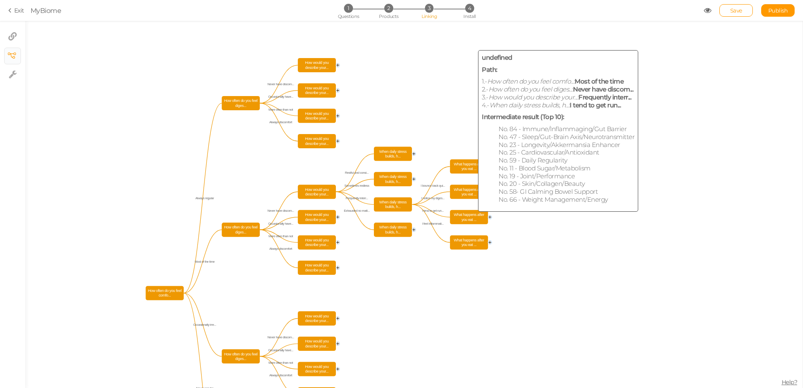
click at [468, 218] on span "What happens after you eat ..." at bounding box center [468, 217] width 35 height 11
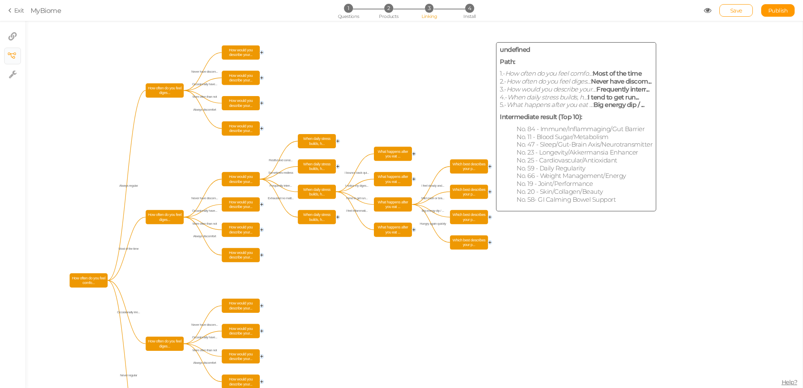
click at [472, 215] on span "Which best describes your p..." at bounding box center [468, 217] width 35 height 11
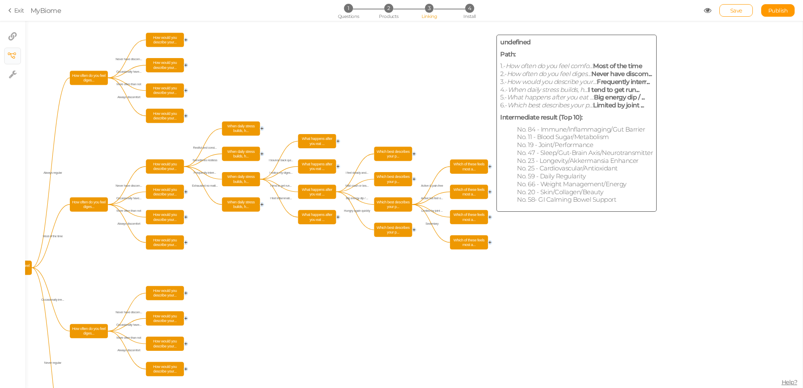
click at [469, 219] on span "Which of these feels most a..." at bounding box center [468, 217] width 35 height 11
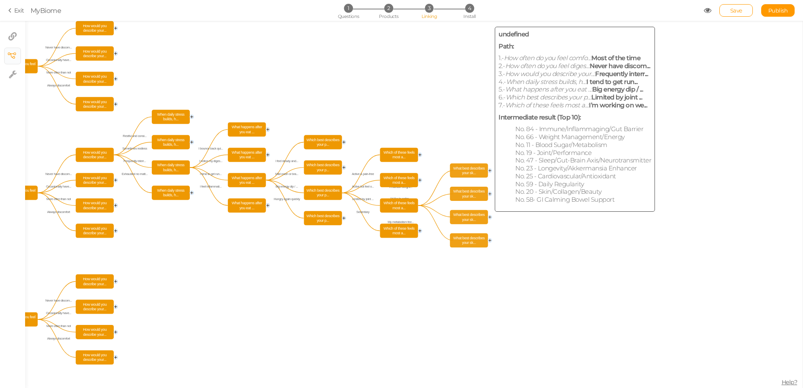
click at [457, 215] on span "What best describes your sk..." at bounding box center [468, 217] width 35 height 11
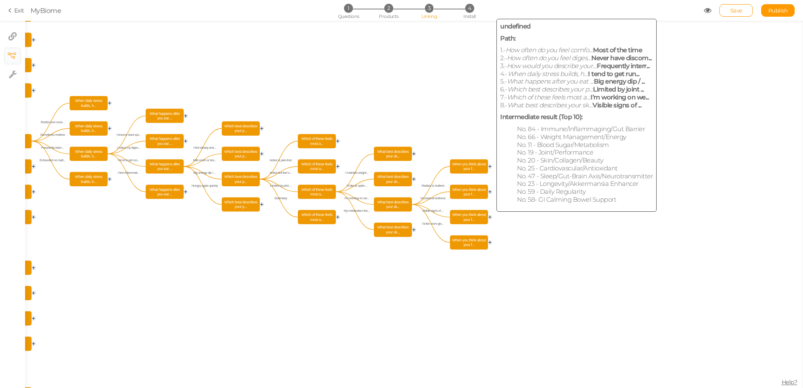
click at [463, 215] on span "When you think about your f..." at bounding box center [468, 217] width 35 height 11
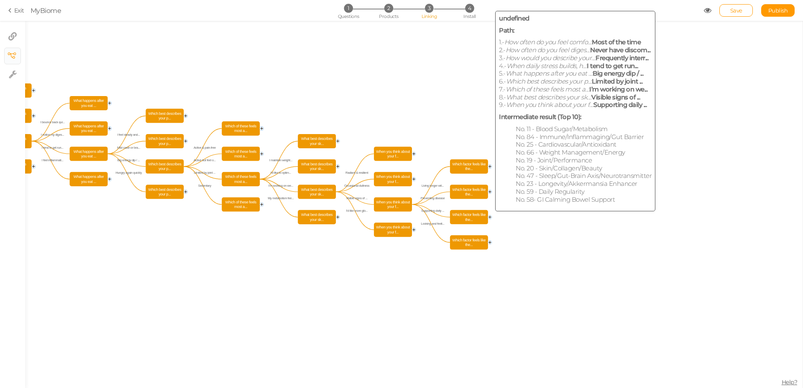
click at [466, 214] on span "Which factor feels like the..." at bounding box center [468, 217] width 35 height 11
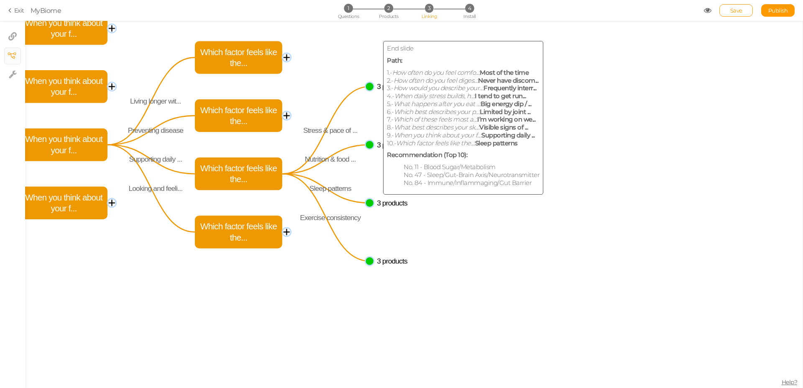
click at [367, 204] on circle at bounding box center [369, 203] width 9 height 9
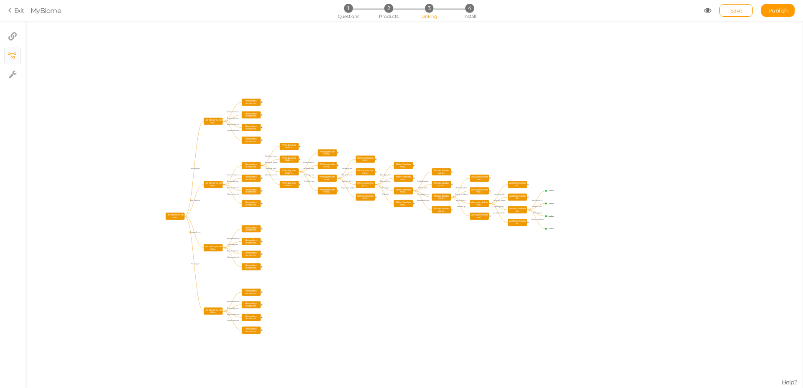
drag, startPoint x: 328, startPoint y: 59, endPoint x: 443, endPoint y: 108, distance: 124.5
click at [443, 108] on icon "How would you describe your... How would you describe your... How would you des…" at bounding box center [413, 204] width 777 height 367
click at [475, 10] on li "4 Install" at bounding box center [469, 8] width 39 height 9
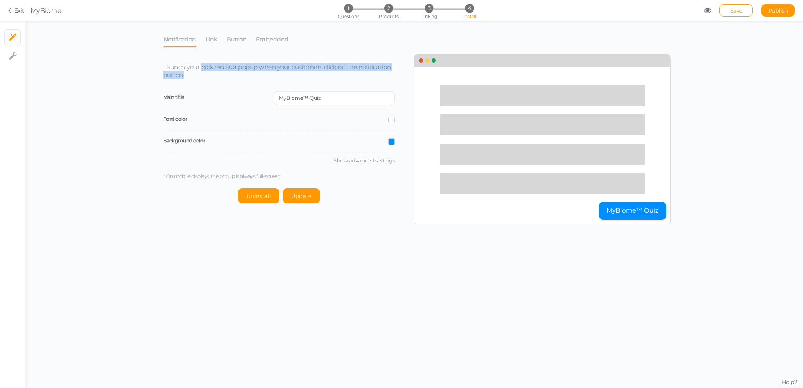
drag, startPoint x: 202, startPoint y: 66, endPoint x: 269, endPoint y: 73, distance: 67.7
click at [269, 73] on p "Launch your pickzen as a popup when your customers click on the notification bu…" at bounding box center [279, 72] width 232 height 16
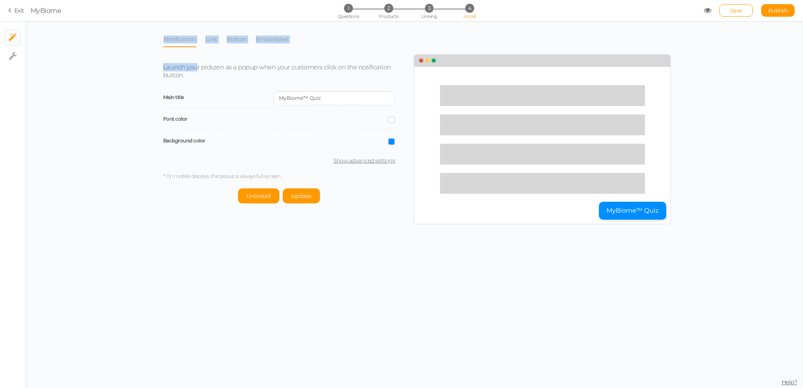
drag, startPoint x: 143, startPoint y: 61, endPoint x: 202, endPoint y: 71, distance: 59.2
click at [200, 71] on div "Notification Link Button Embedded Launch your pickzen as a popup when your cust…" at bounding box center [413, 204] width 777 height 367
click at [207, 71] on p "Launch your pickzen as a popup when your customers click on the notification bu…" at bounding box center [279, 72] width 232 height 16
click at [212, 40] on link "Link" at bounding box center [211, 39] width 13 height 16
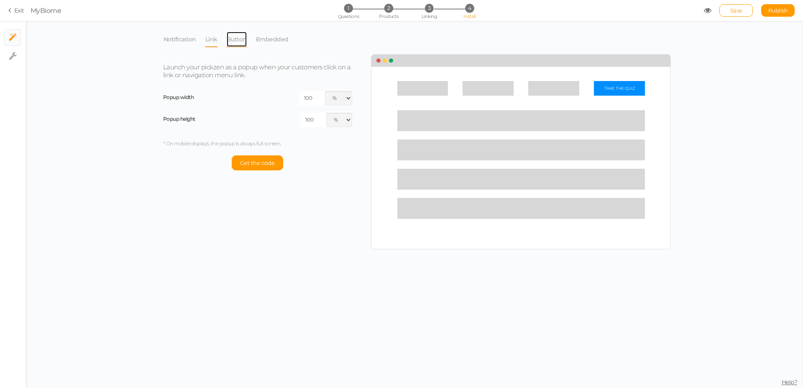
click at [230, 42] on link "Button" at bounding box center [236, 39] width 21 height 16
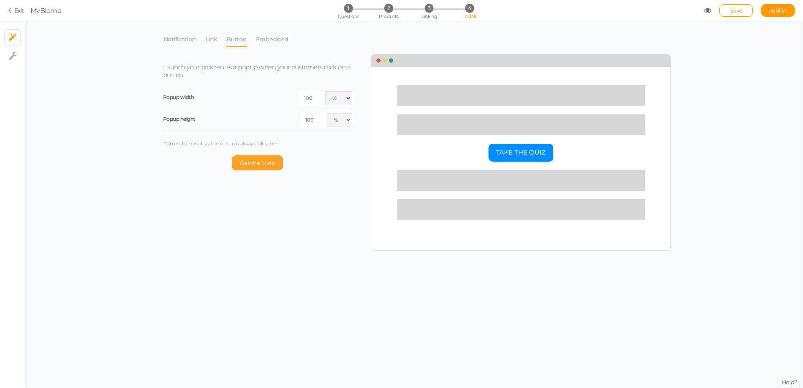
click at [270, 161] on span "Get the code" at bounding box center [257, 163] width 35 height 7
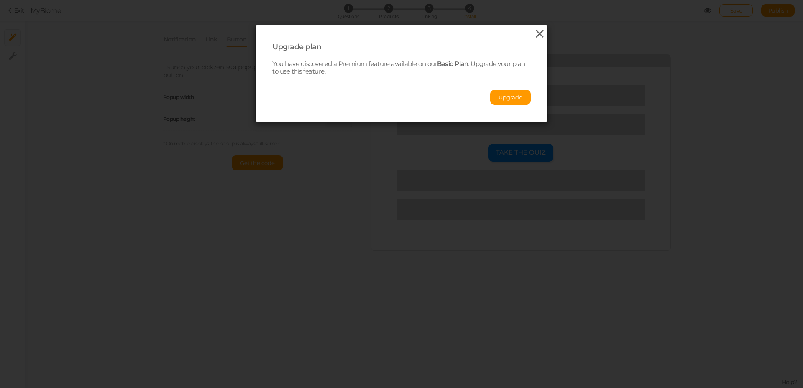
click at [536, 36] on icon at bounding box center [539, 34] width 12 height 13
